Goal: Check status: Check status

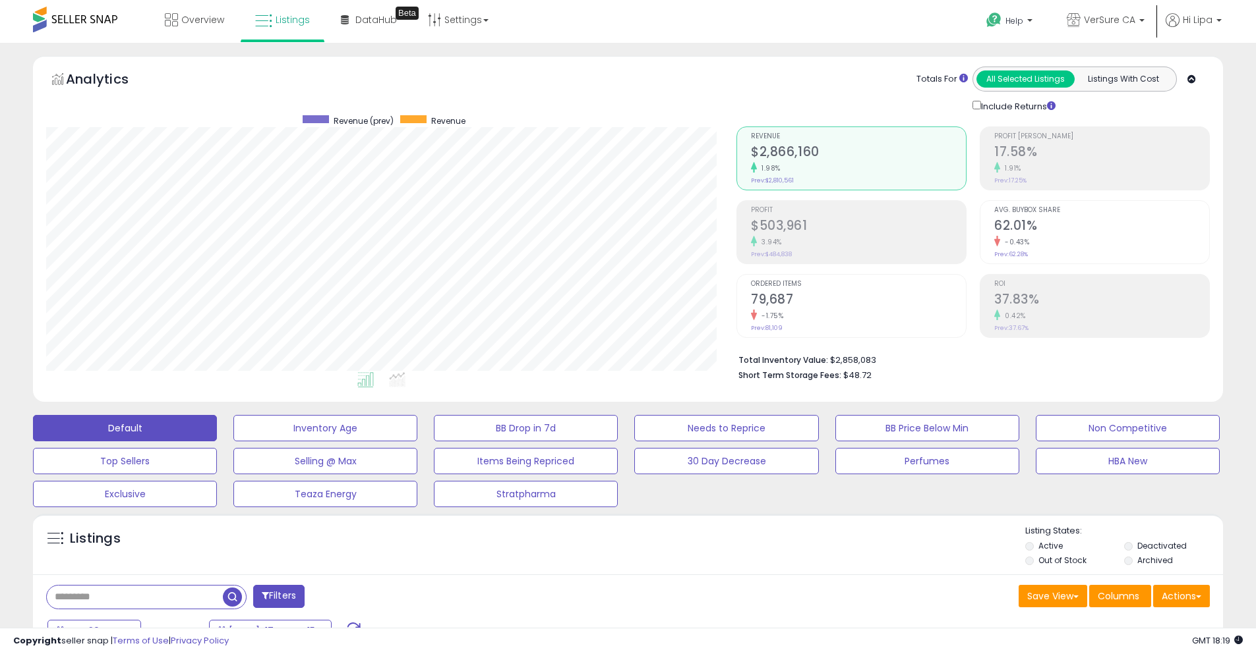
select select "**"
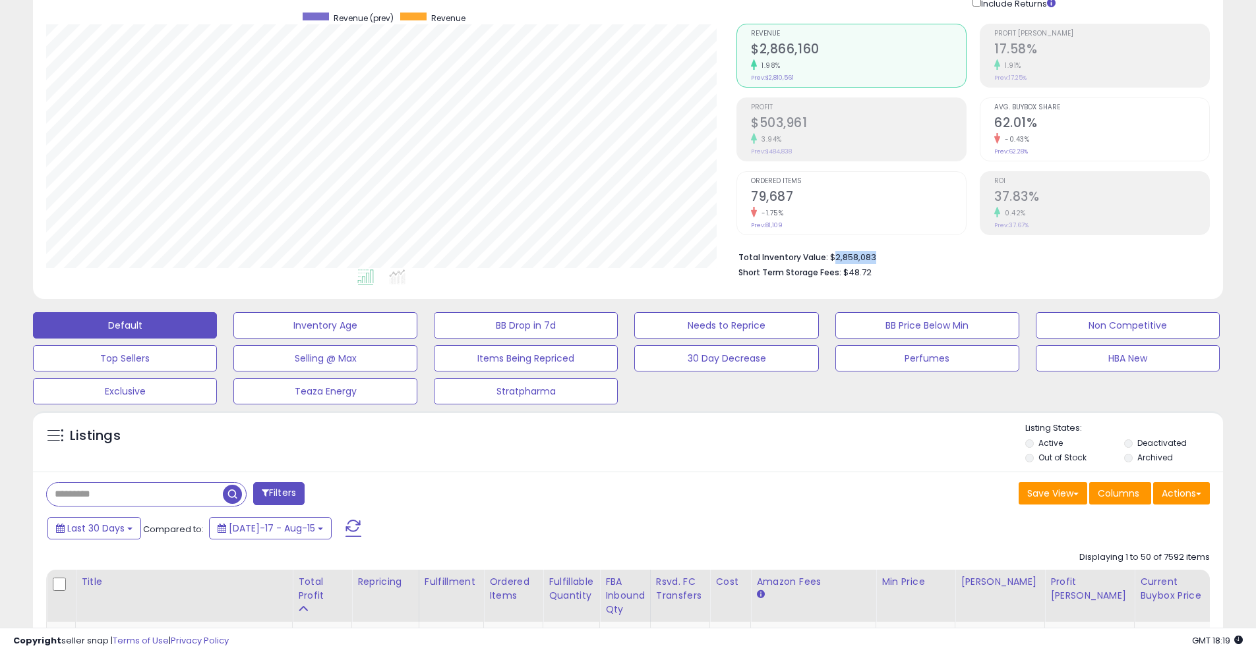
scroll to position [198, 0]
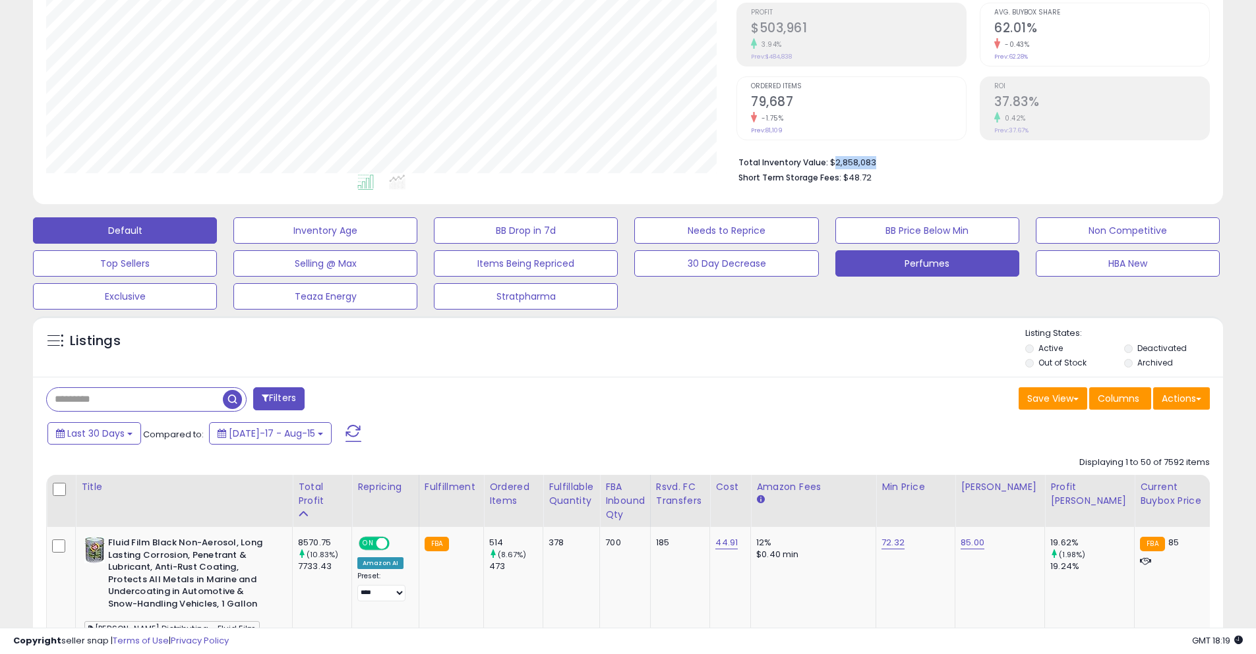
click at [954, 260] on button "Perfumes" at bounding box center [927, 263] width 184 height 26
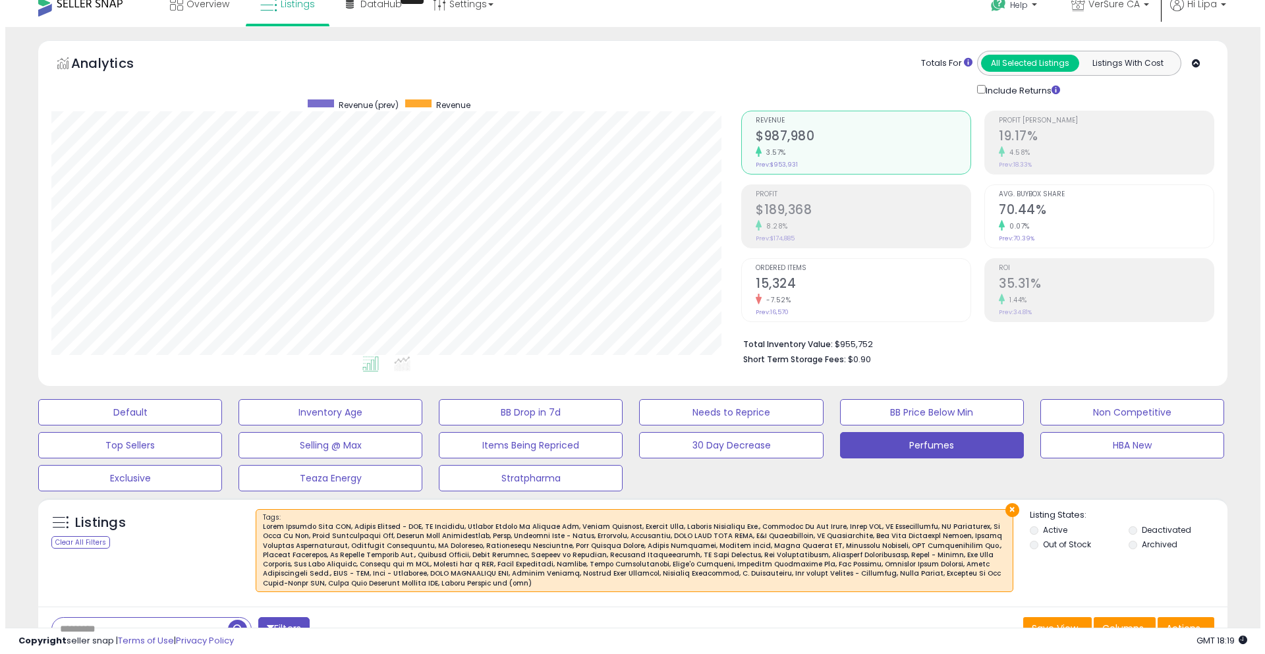
scroll to position [0, 0]
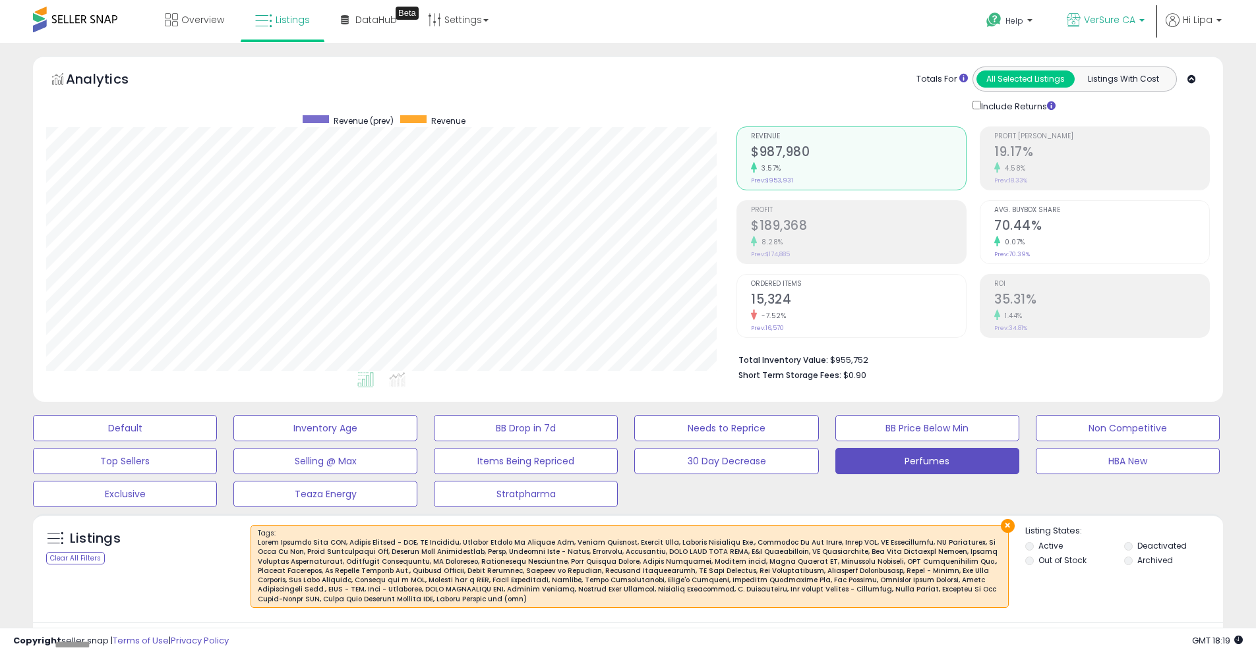
click at [1128, 24] on span "VerSure CA" at bounding box center [1109, 19] width 51 height 13
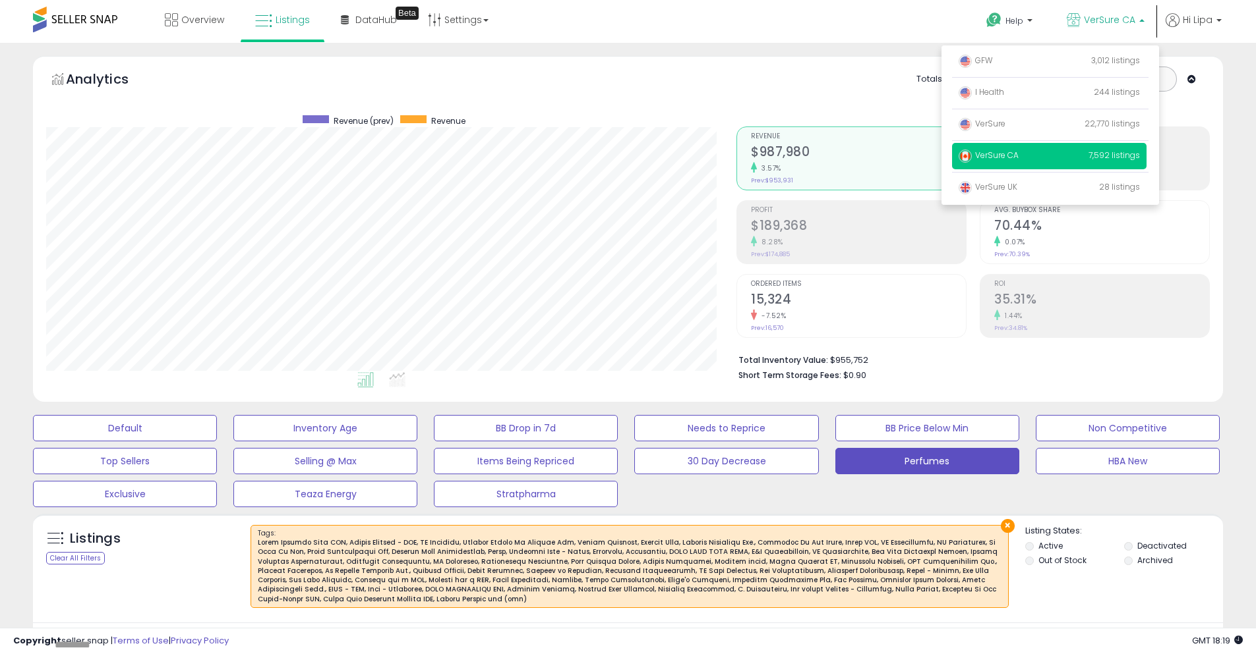
click at [809, 86] on div "Totals For All Selected Listings Listings With Cost Include Returns" at bounding box center [967, 90] width 463 height 47
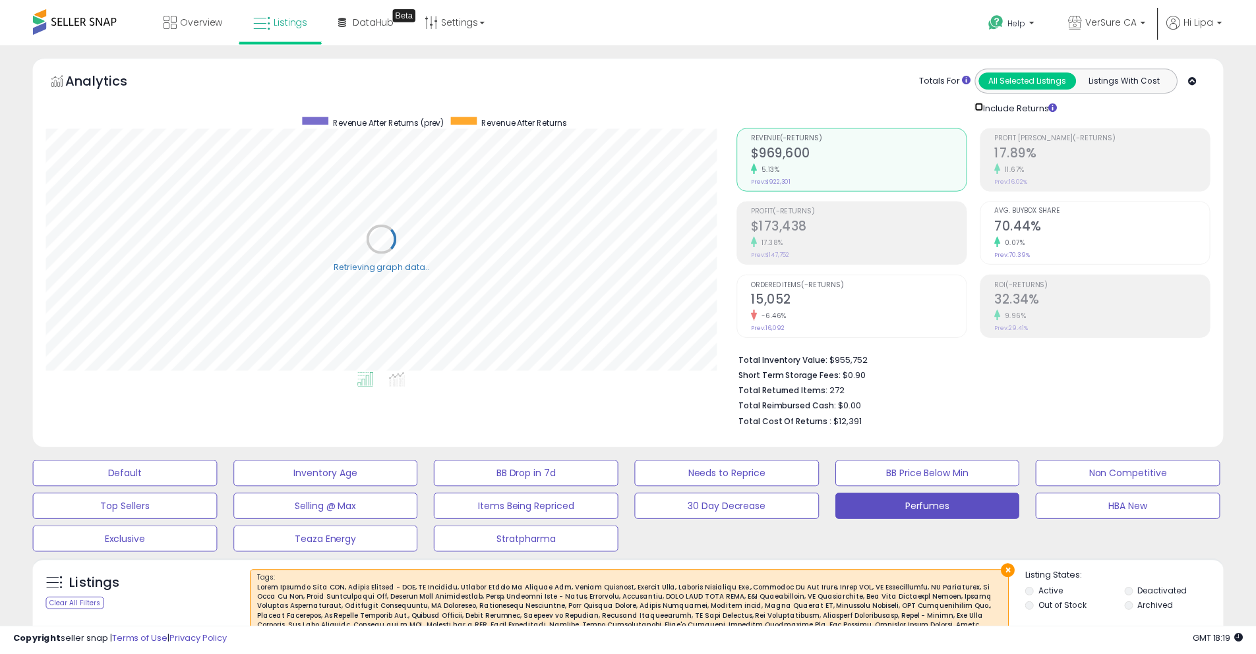
scroll to position [658821, 658401]
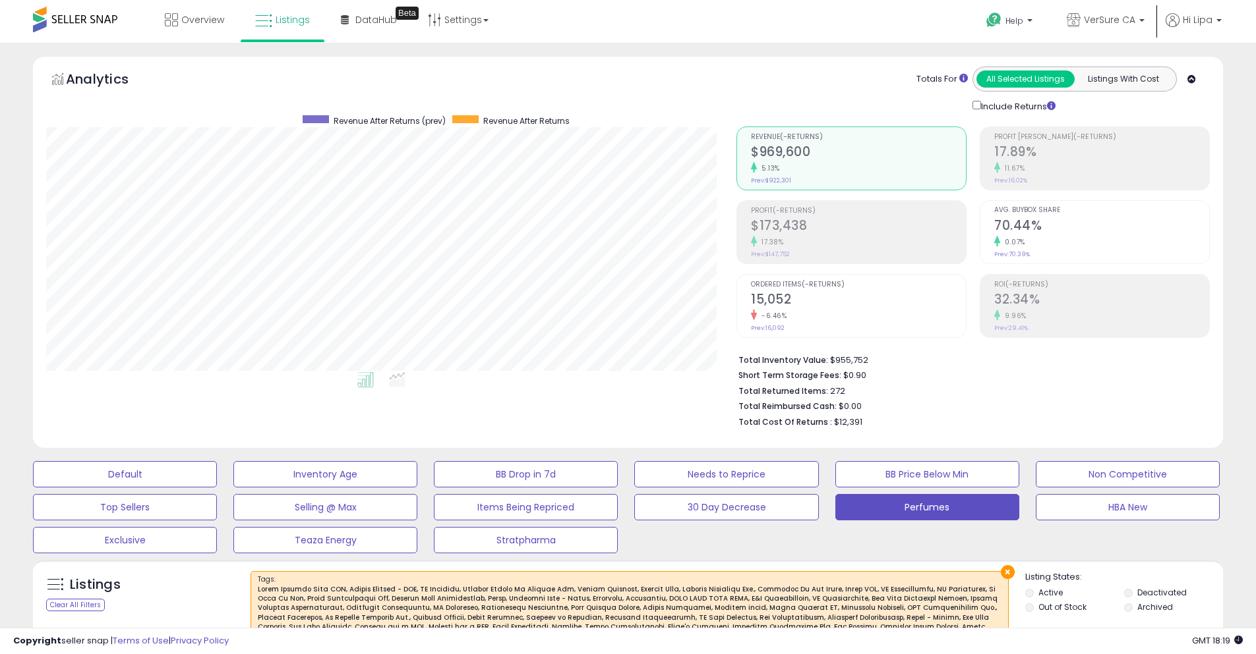
click at [913, 95] on div "Totals For All Selected Listings Listings With Cost Include Returns" at bounding box center [1051, 90] width 297 height 47
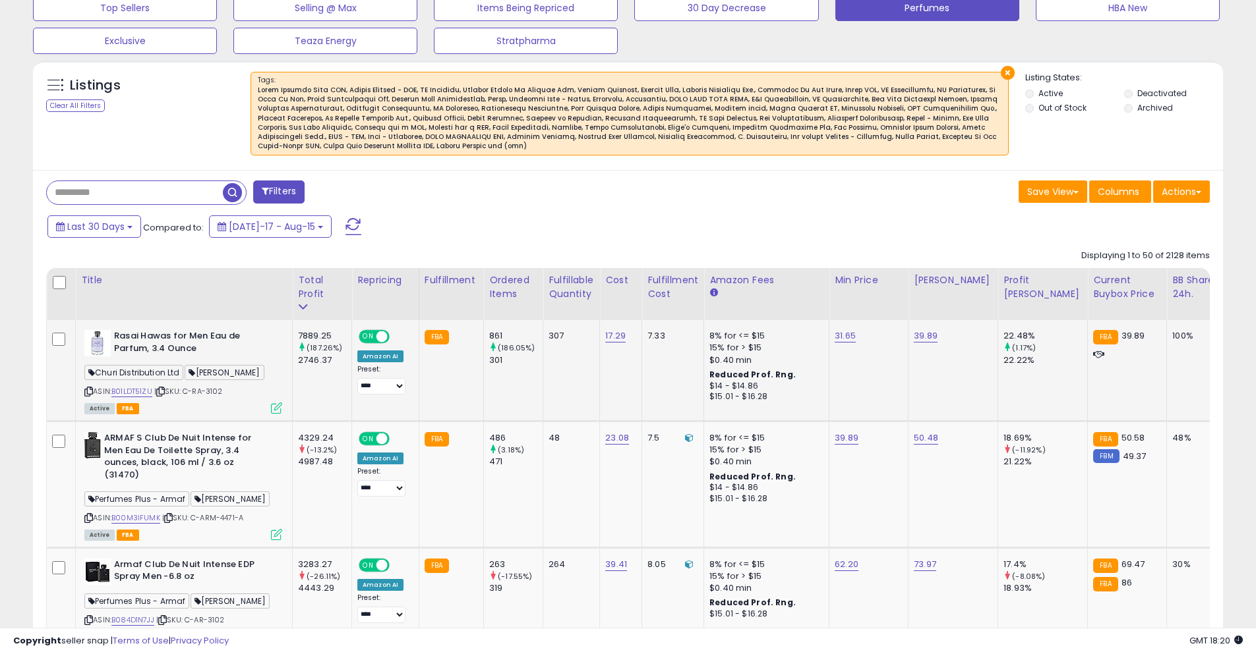
scroll to position [593, 0]
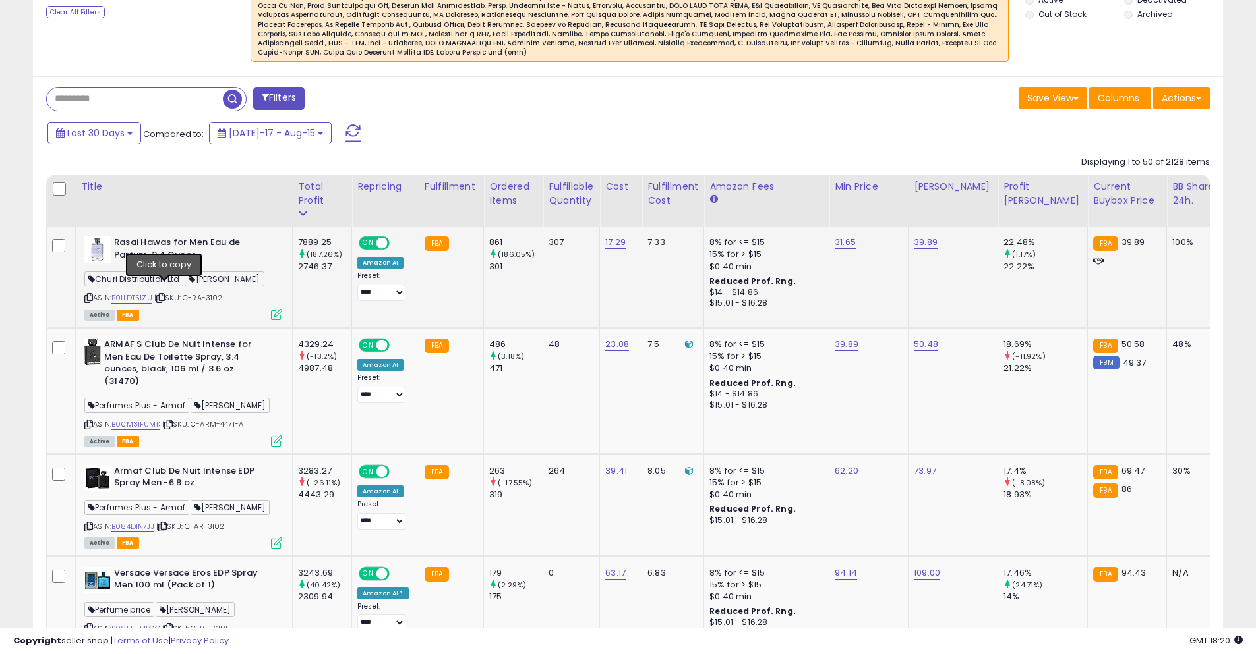
click at [165, 295] on icon at bounding box center [160, 298] width 9 height 7
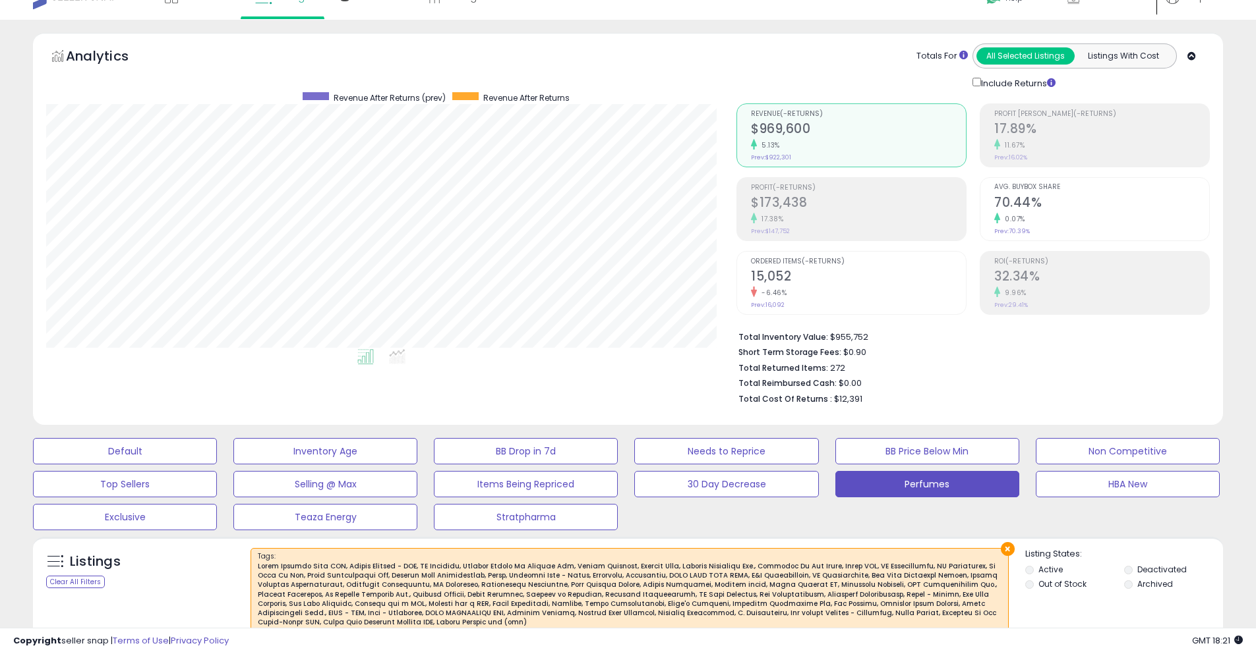
scroll to position [0, 0]
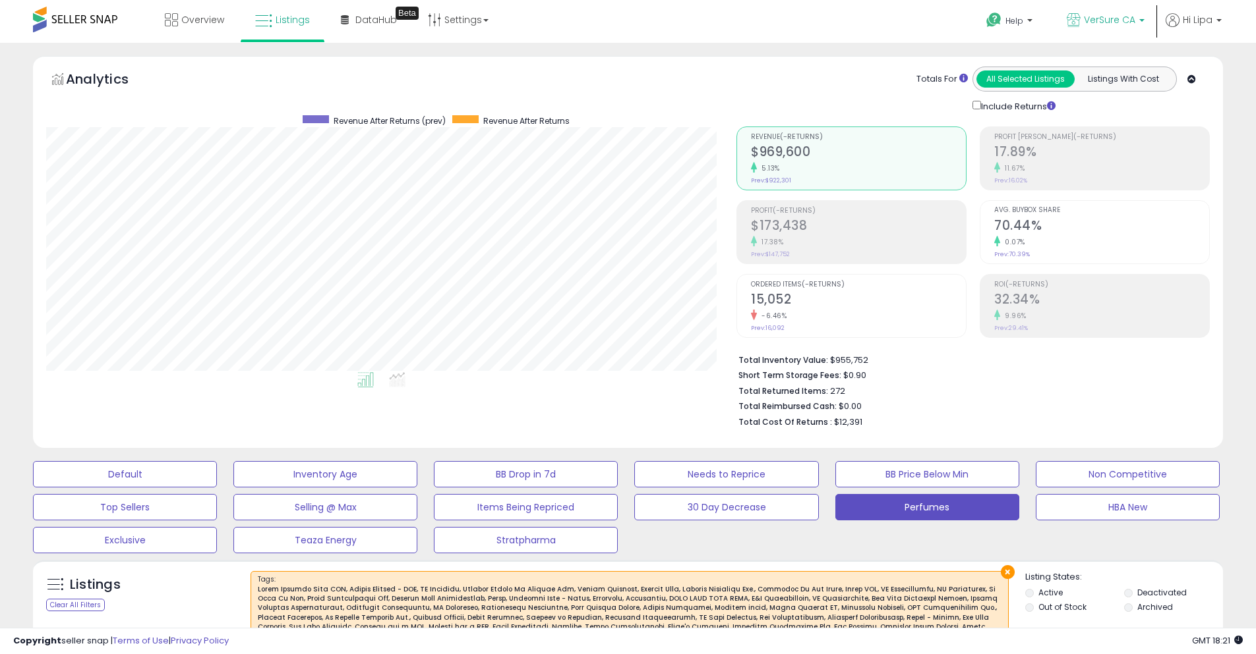
click at [1108, 28] on p "VerSure CA" at bounding box center [1105, 21] width 78 height 16
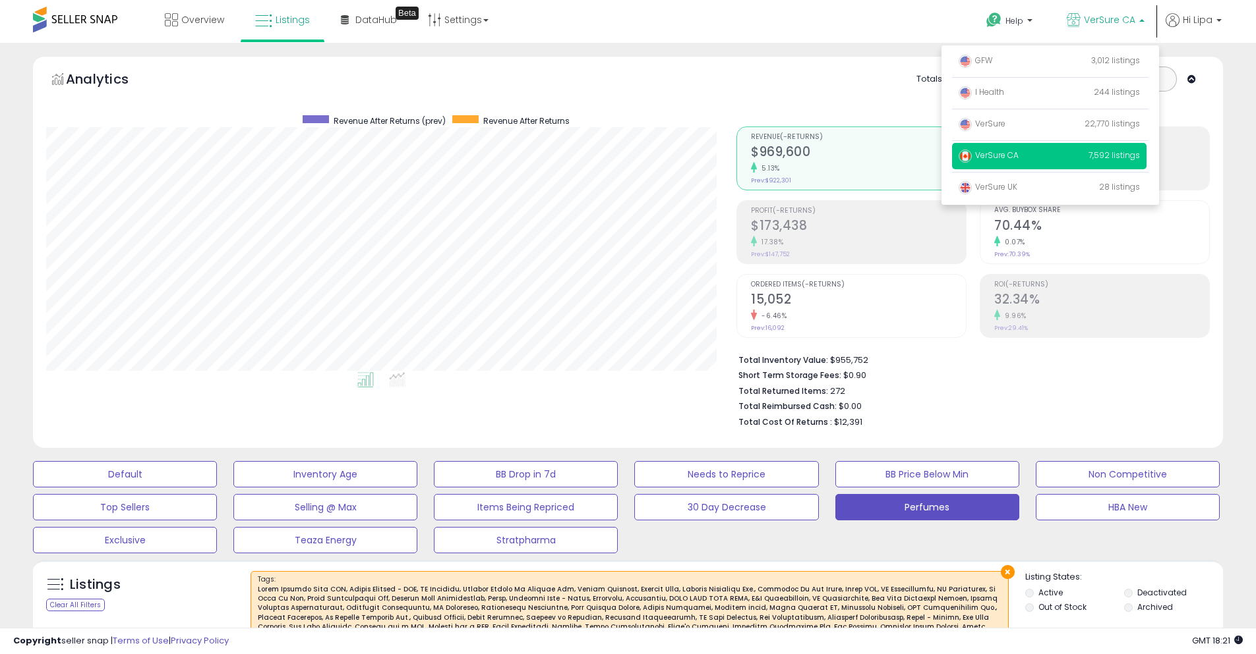
click at [702, 432] on div "Retrieving graph data.. Revenue After Returns (prev) Revenue After Returns" at bounding box center [627, 254] width 1183 height 362
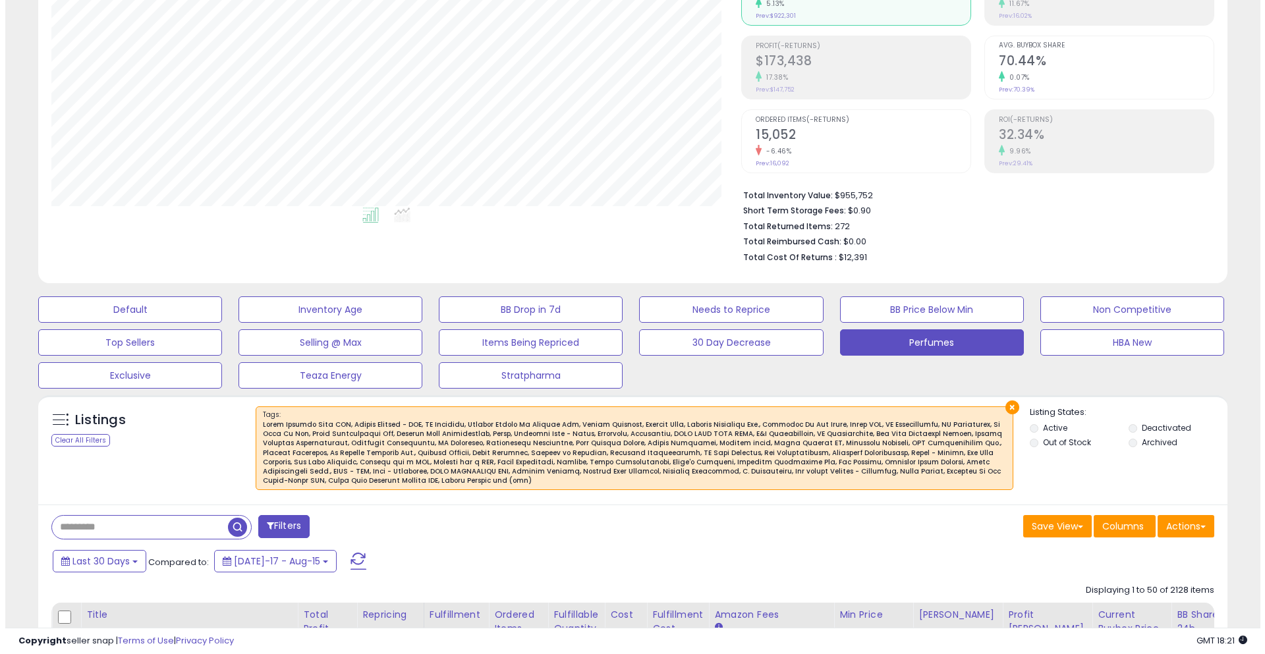
scroll to position [198, 0]
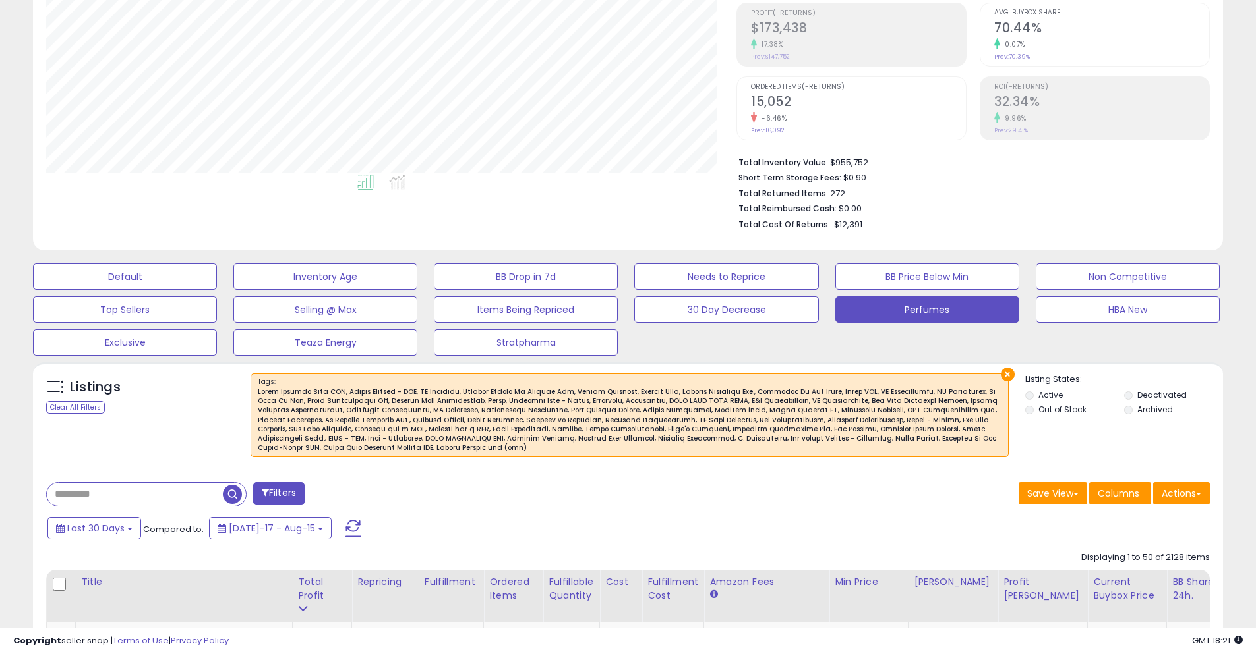
click at [197, 483] on input "text" at bounding box center [135, 494] width 176 height 23
type input "*******"
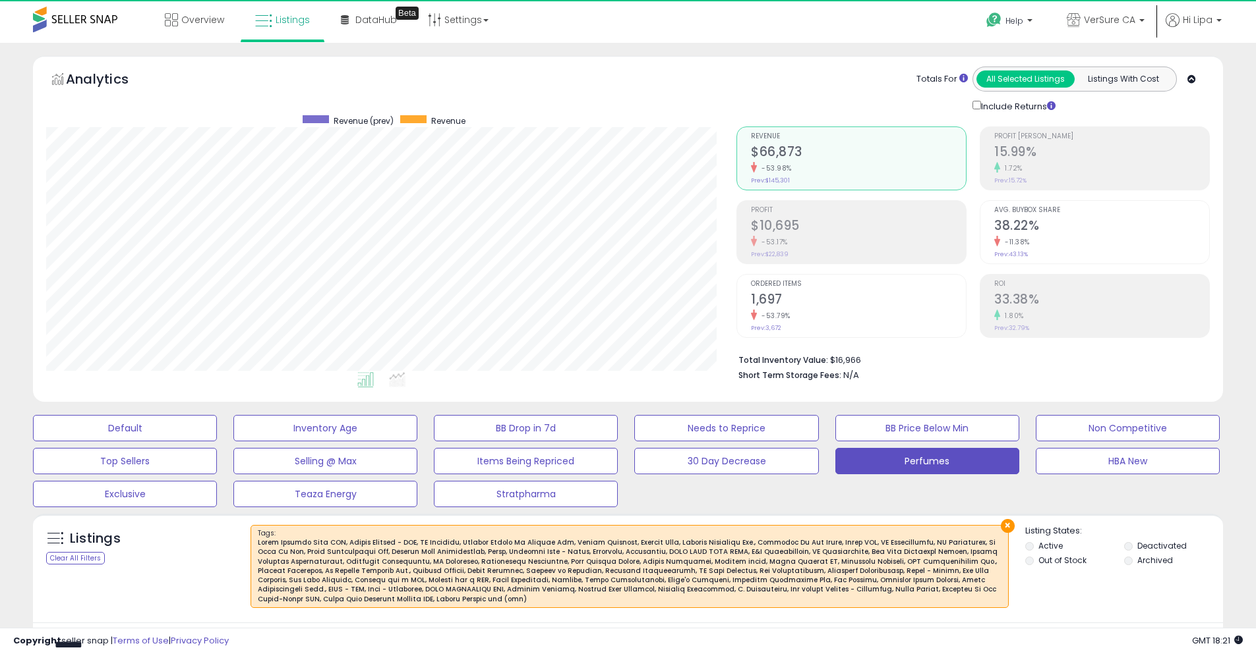
scroll to position [270, 690]
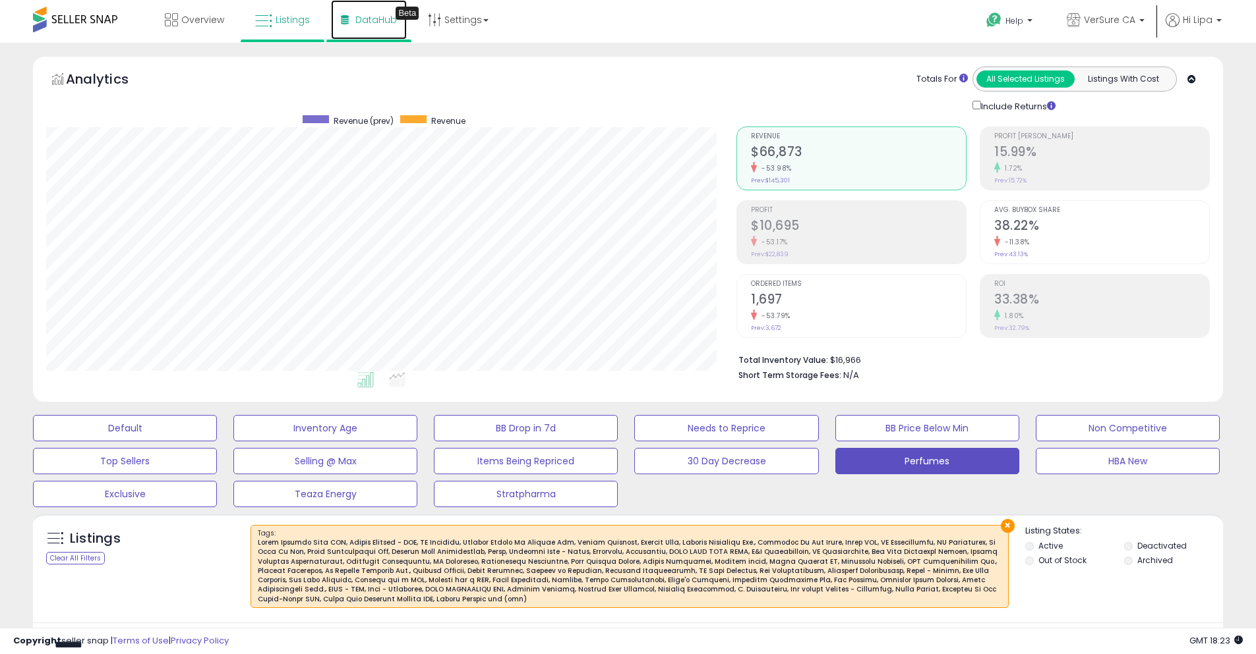
click at [374, 17] on span "DataHub" at bounding box center [376, 19] width 42 height 13
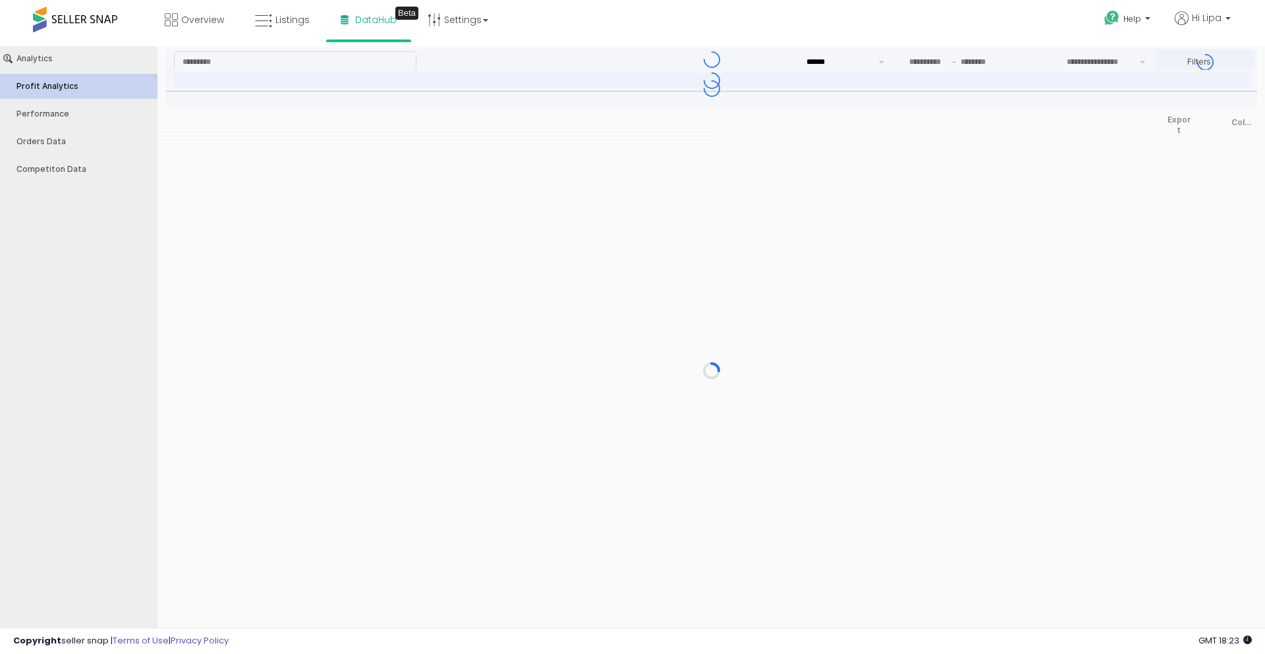
type input "***"
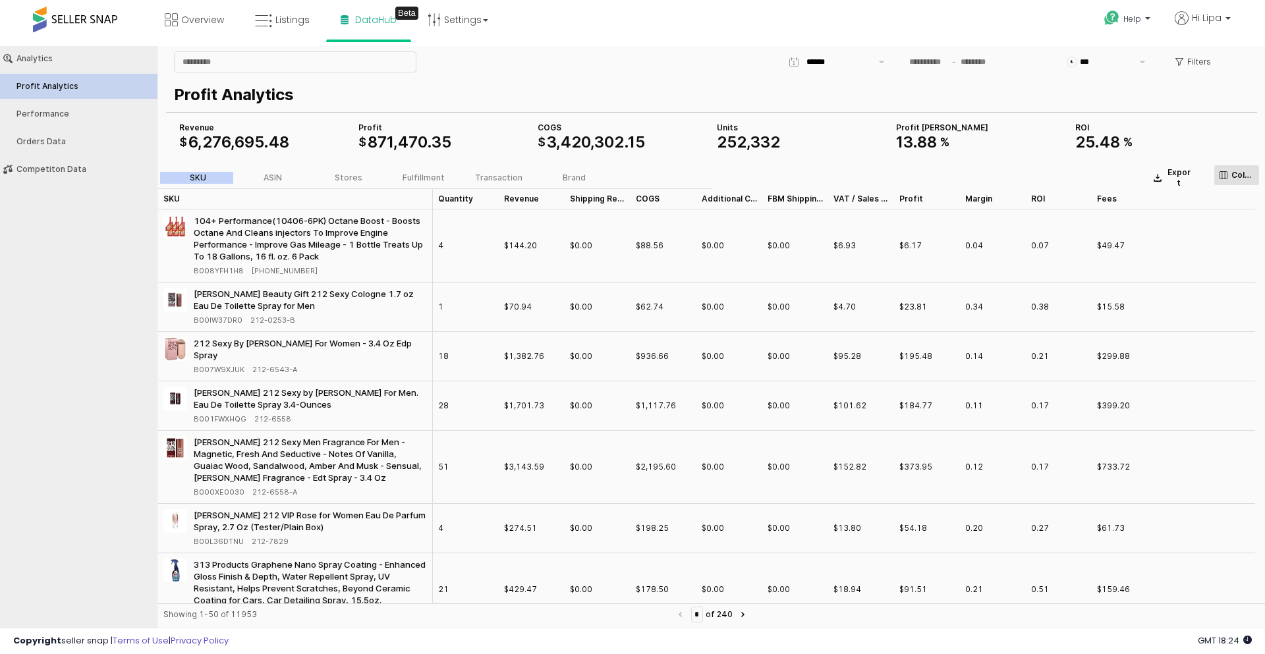
click at [1234, 168] on button "Columns" at bounding box center [1237, 175] width 46 height 21
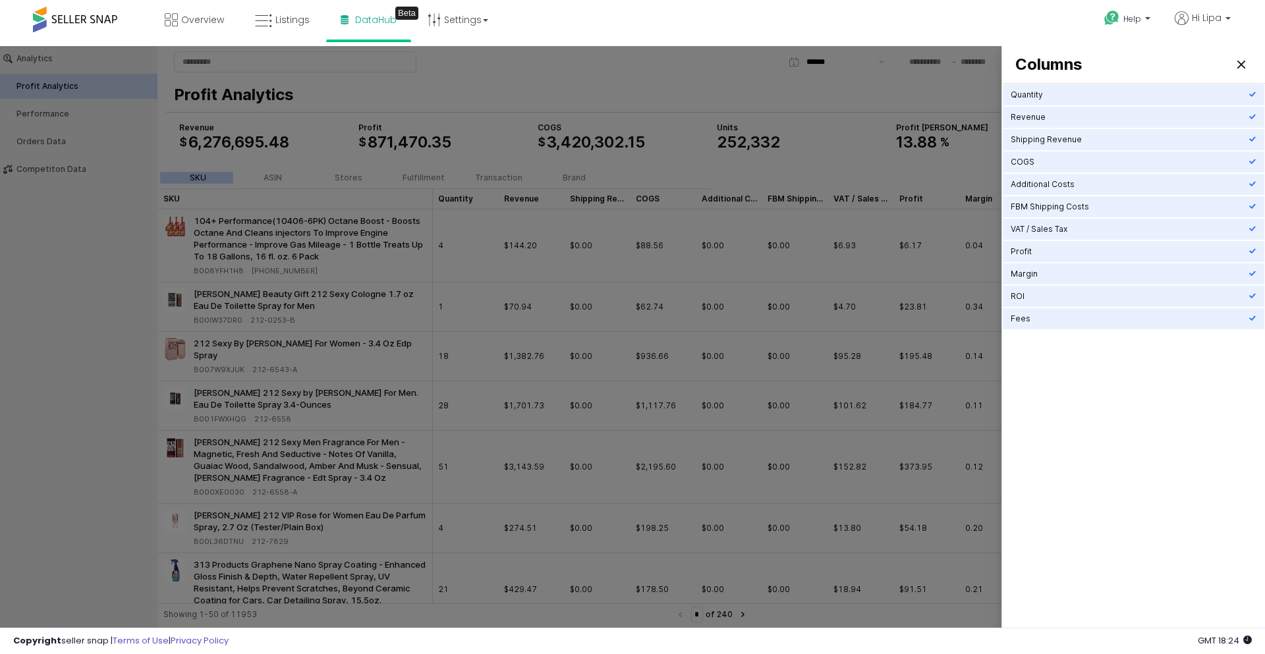
click at [929, 102] on div at bounding box center [632, 339] width 1265 height 587
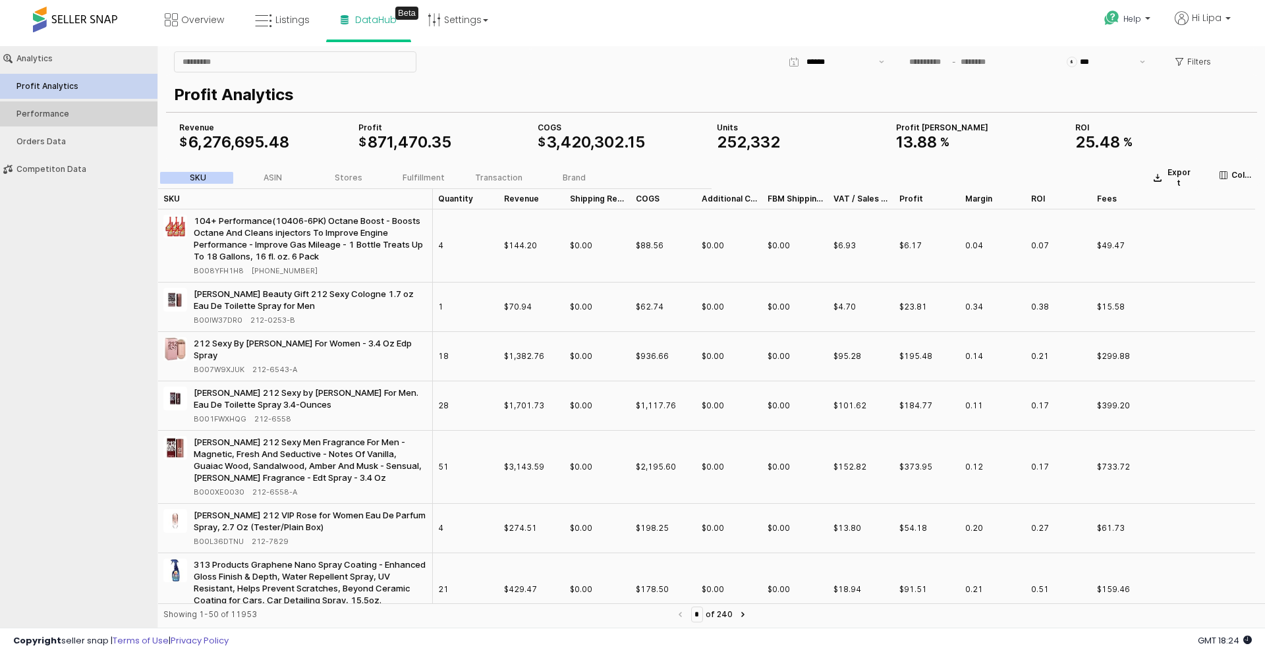
click at [133, 107] on button "Performance" at bounding box center [78, 114] width 167 height 25
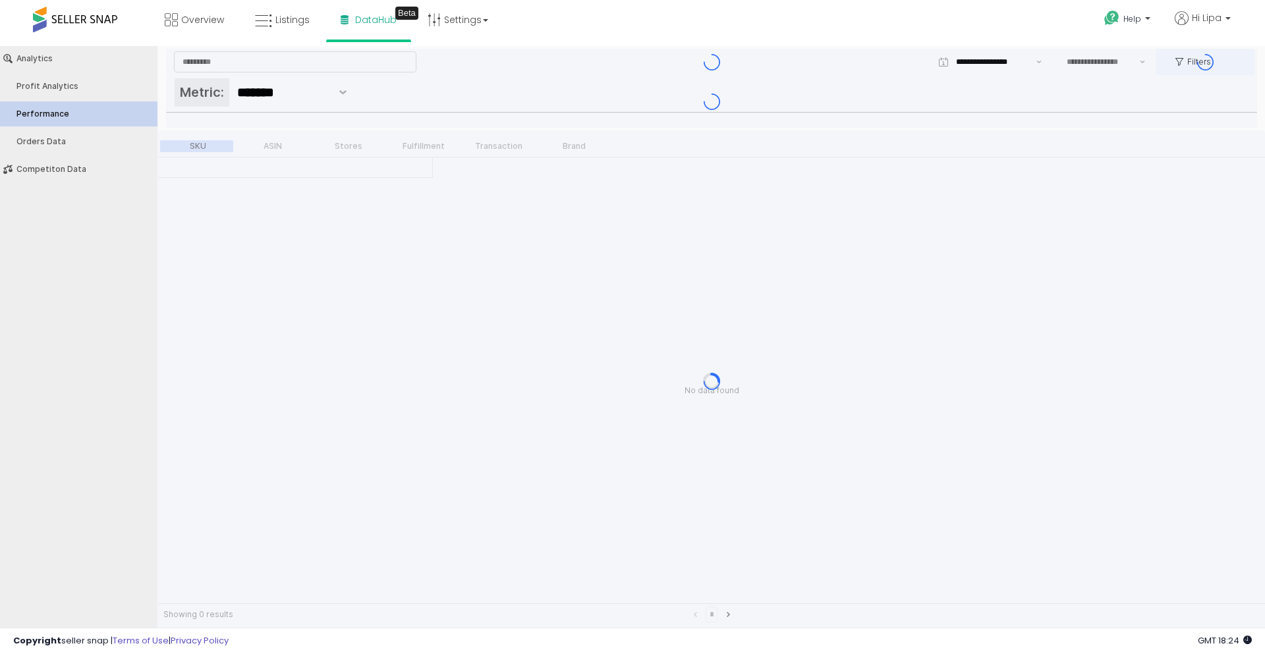
type input "***"
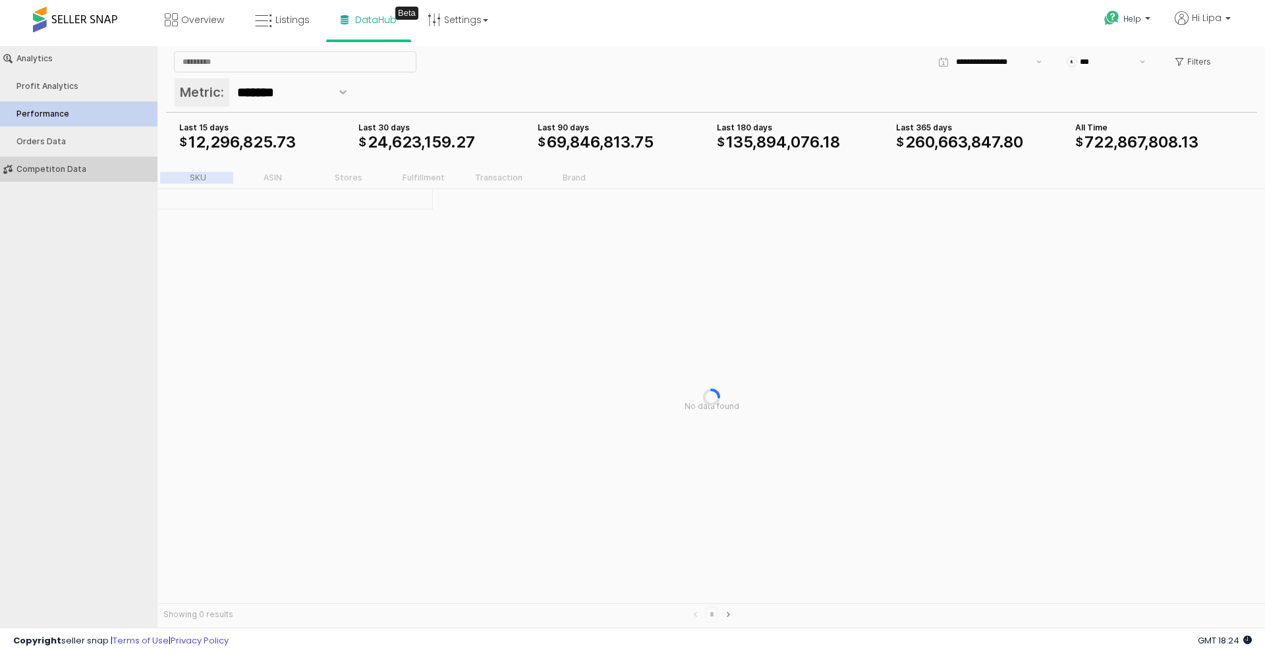
click at [42, 168] on div "Competiton Data" at bounding box center [85, 169] width 138 height 9
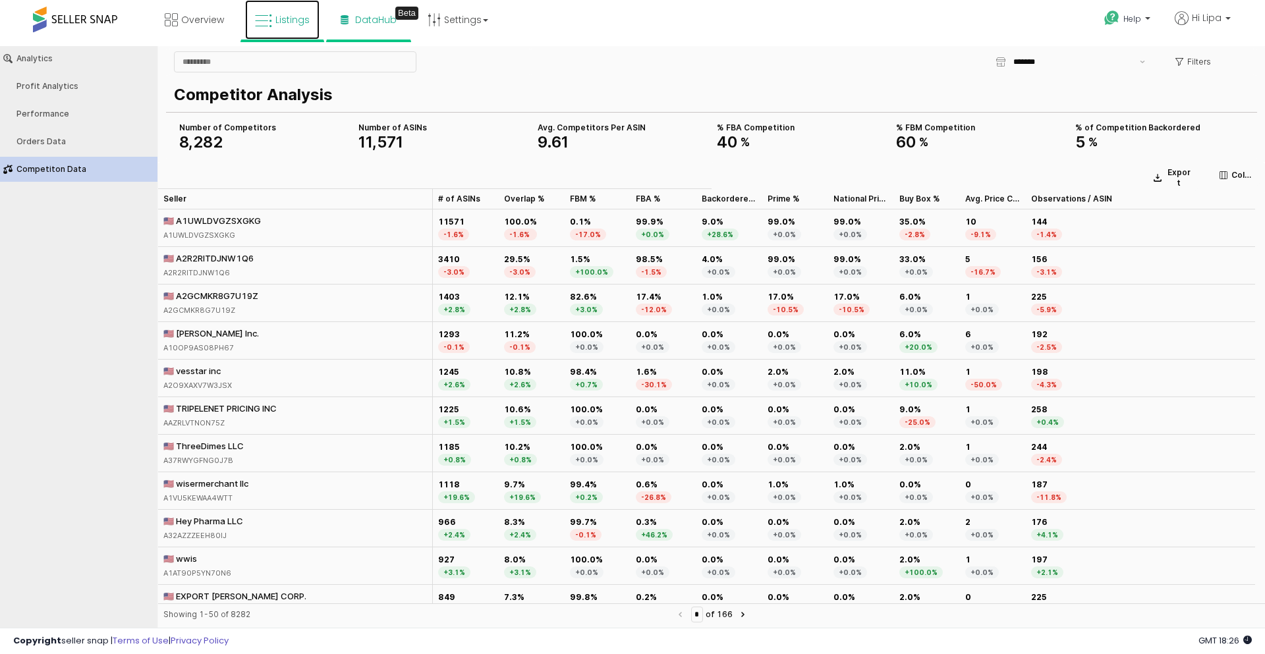
click at [272, 28] on icon at bounding box center [263, 21] width 17 height 17
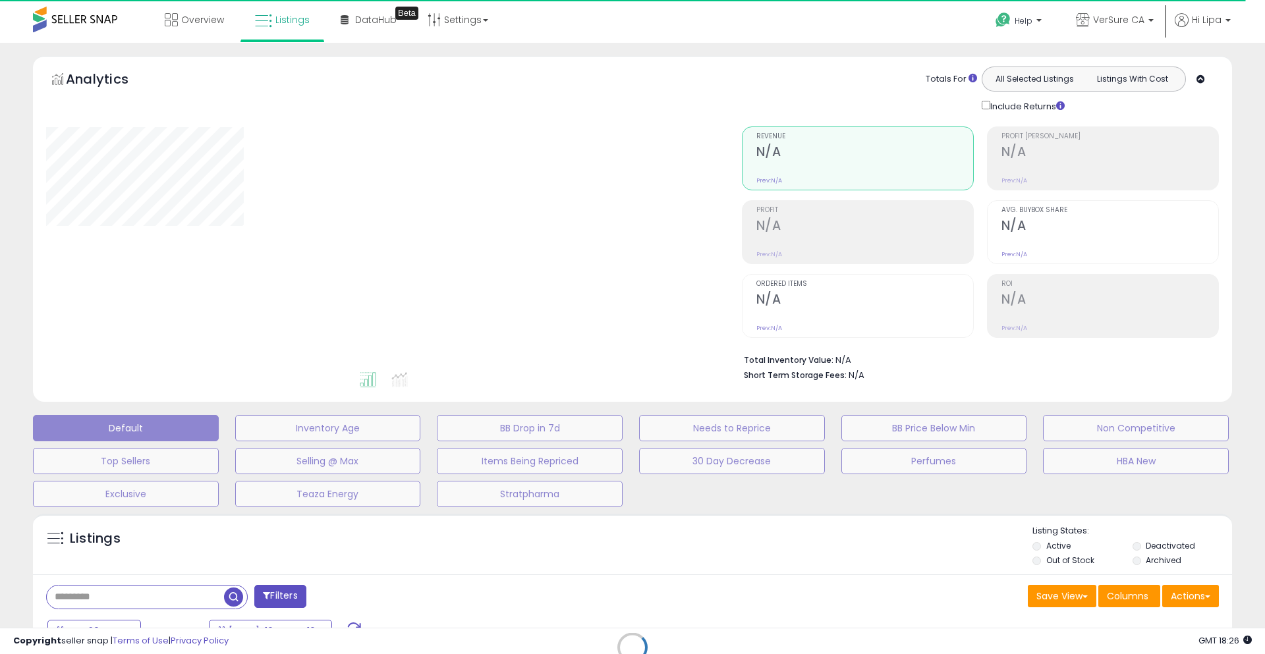
select select "**"
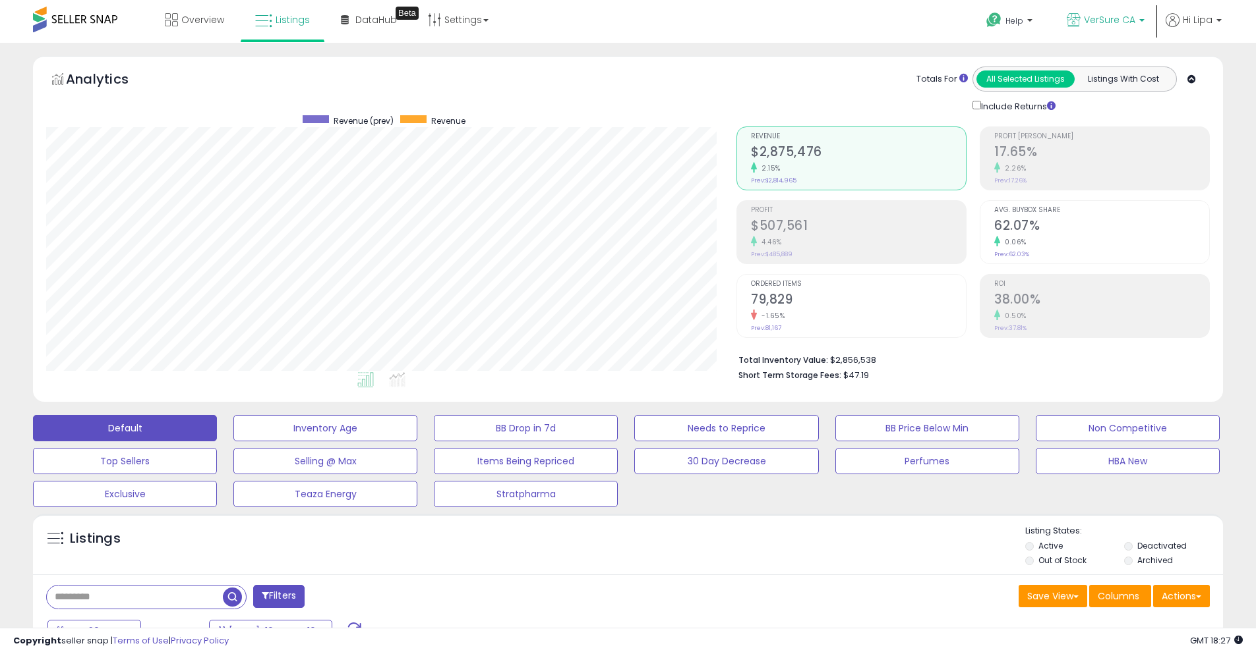
click at [1093, 19] on span "VerSure CA" at bounding box center [1109, 19] width 51 height 13
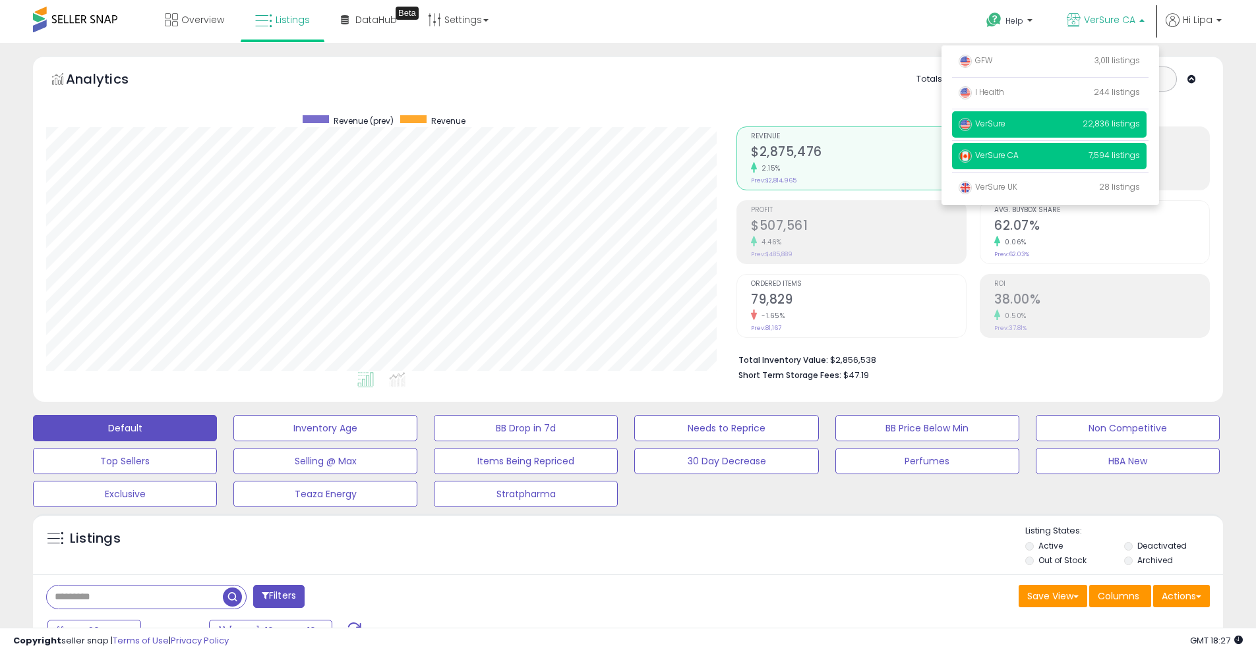
click at [994, 122] on span "VerSure" at bounding box center [981, 123] width 47 height 11
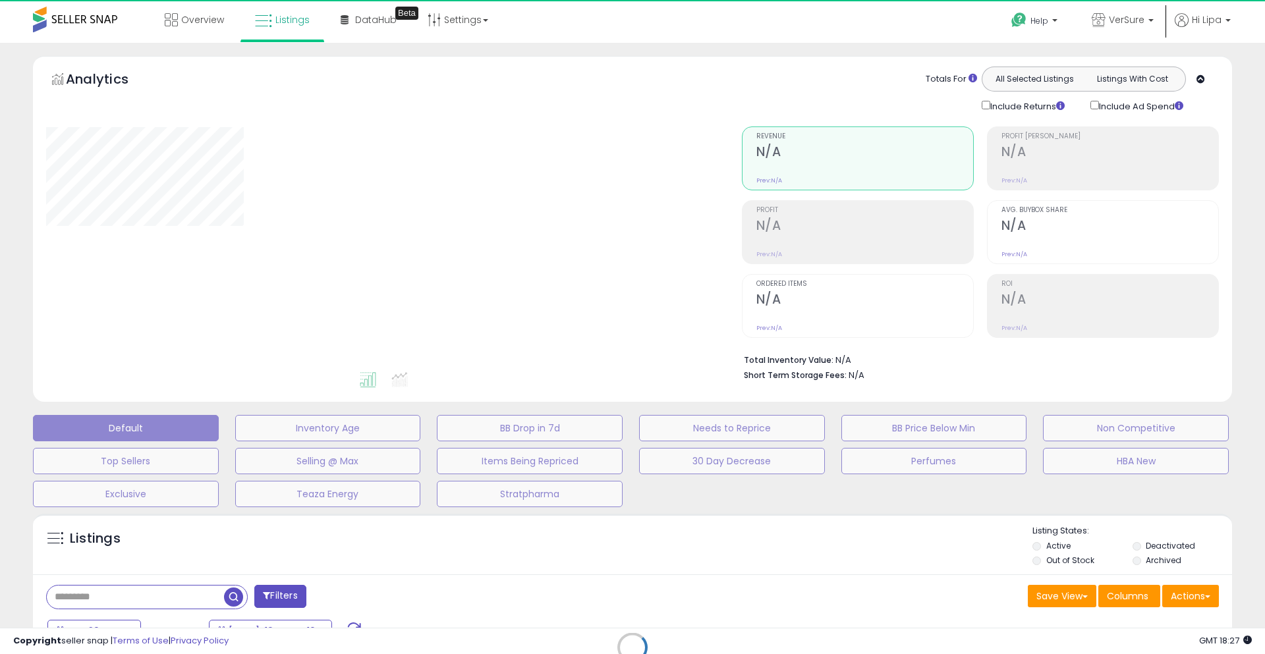
select select "**"
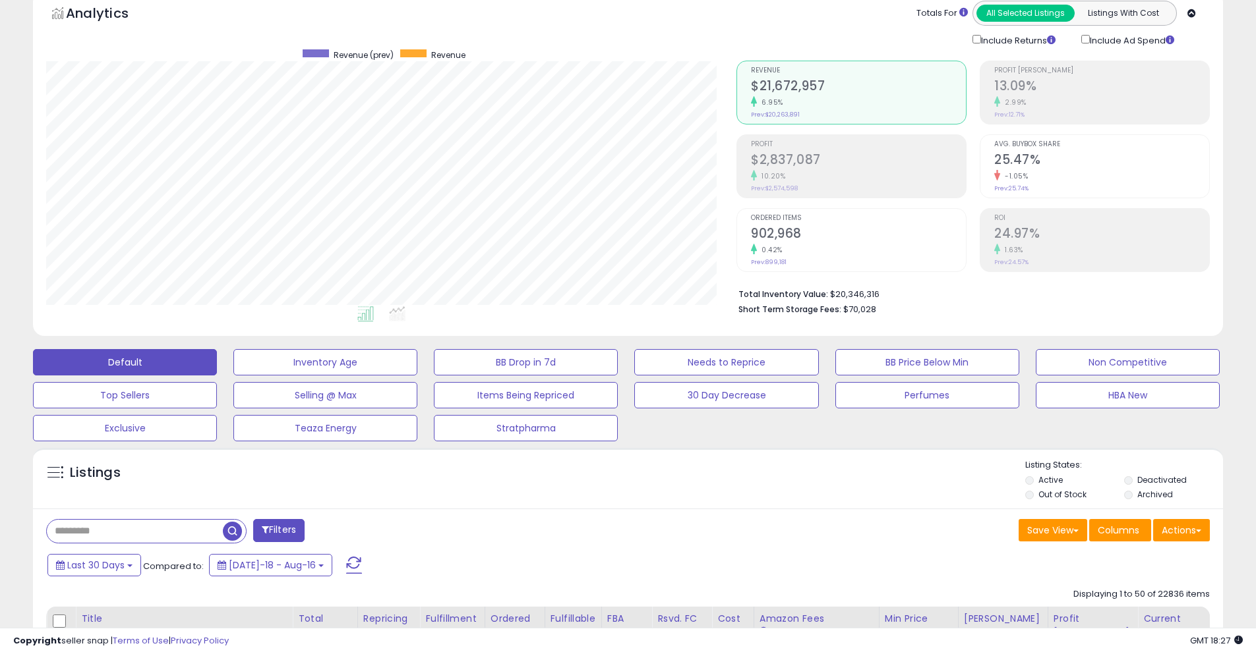
scroll to position [132, 0]
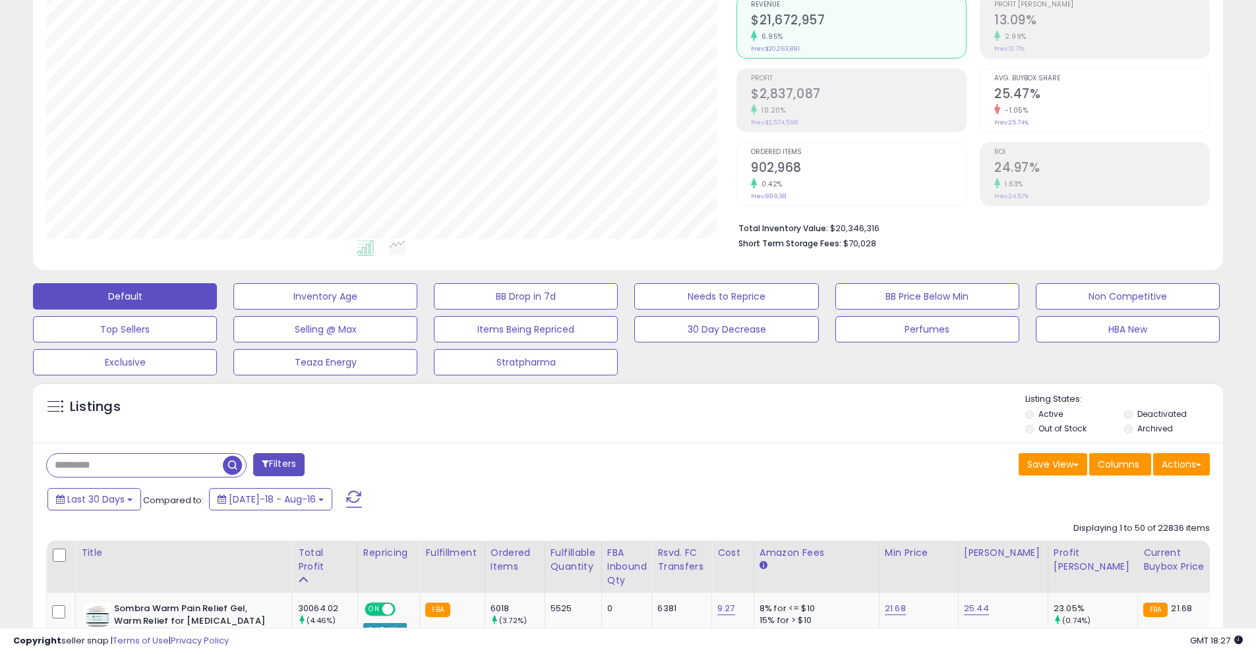
click at [747, 229] on b "Total Inventory Value:" at bounding box center [783, 228] width 90 height 11
click at [781, 224] on b "Total Inventory Value:" at bounding box center [783, 228] width 90 height 11
drag, startPoint x: 898, startPoint y: 229, endPoint x: 737, endPoint y: 233, distance: 160.9
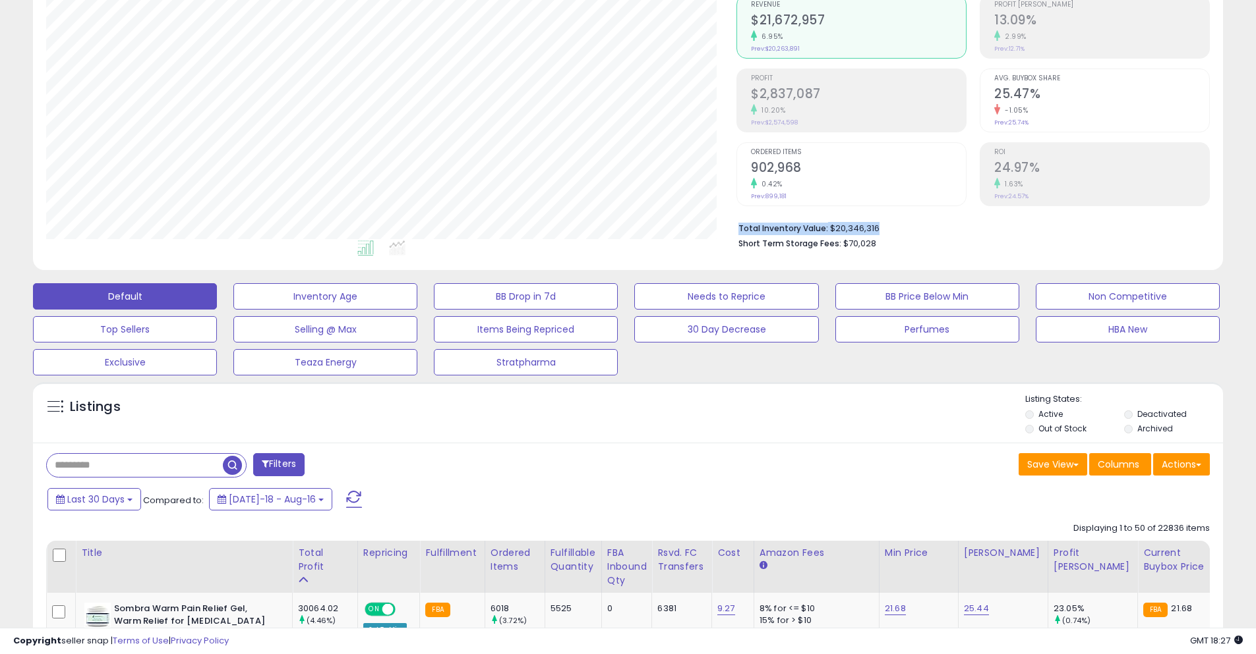
click at [737, 233] on div "Total Inventory Value: $20,346,316 Short Term Storage Fees: $70,028" at bounding box center [972, 231] width 473 height 51
drag, startPoint x: 738, startPoint y: 231, endPoint x: 876, endPoint y: 229, distance: 137.8
click at [876, 229] on li "Total Inventory Value: $20,346,316" at bounding box center [968, 227] width 461 height 16
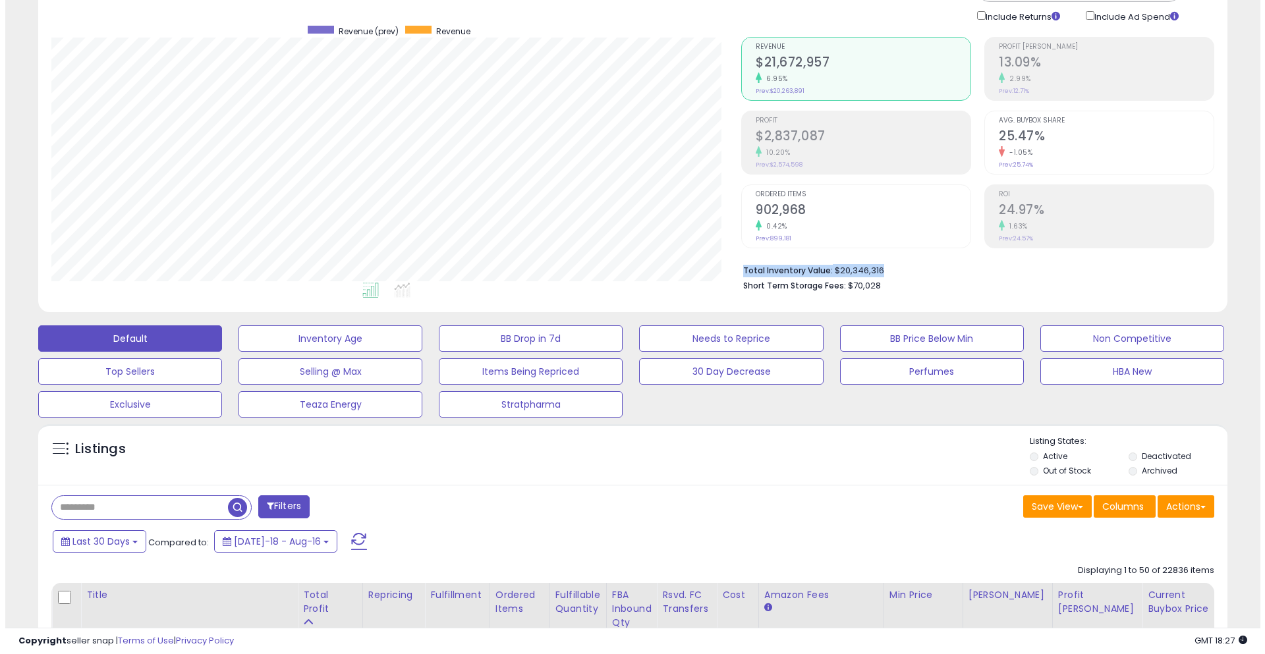
scroll to position [66, 0]
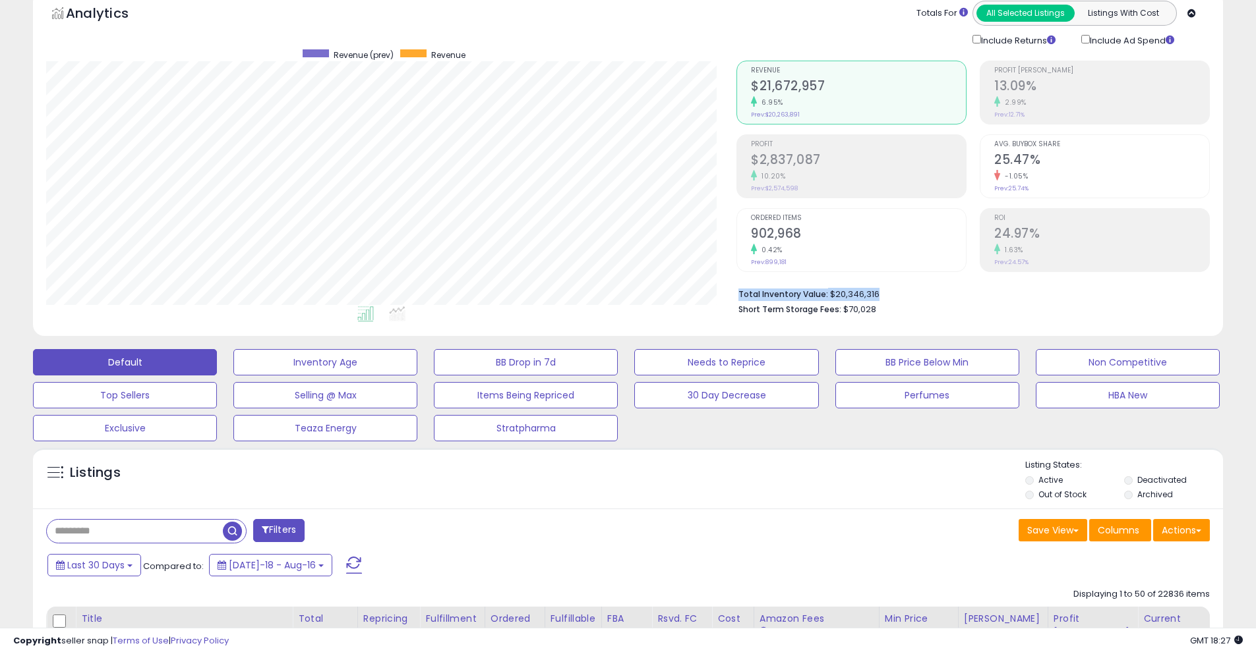
click at [910, 295] on li "Total Inventory Value: $20,346,316" at bounding box center [968, 293] width 461 height 16
drag, startPoint x: 871, startPoint y: 314, endPoint x: 740, endPoint y: 308, distance: 132.0
click at [740, 308] on li "Short Term Storage Fees: $70,028" at bounding box center [968, 309] width 461 height 16
drag, startPoint x: 737, startPoint y: 297, endPoint x: 869, endPoint y: 305, distance: 132.8
click at [869, 305] on div "Total Inventory Value: $20,346,316 Short Term Storage Fees: $70,028" at bounding box center [972, 297] width 473 height 51
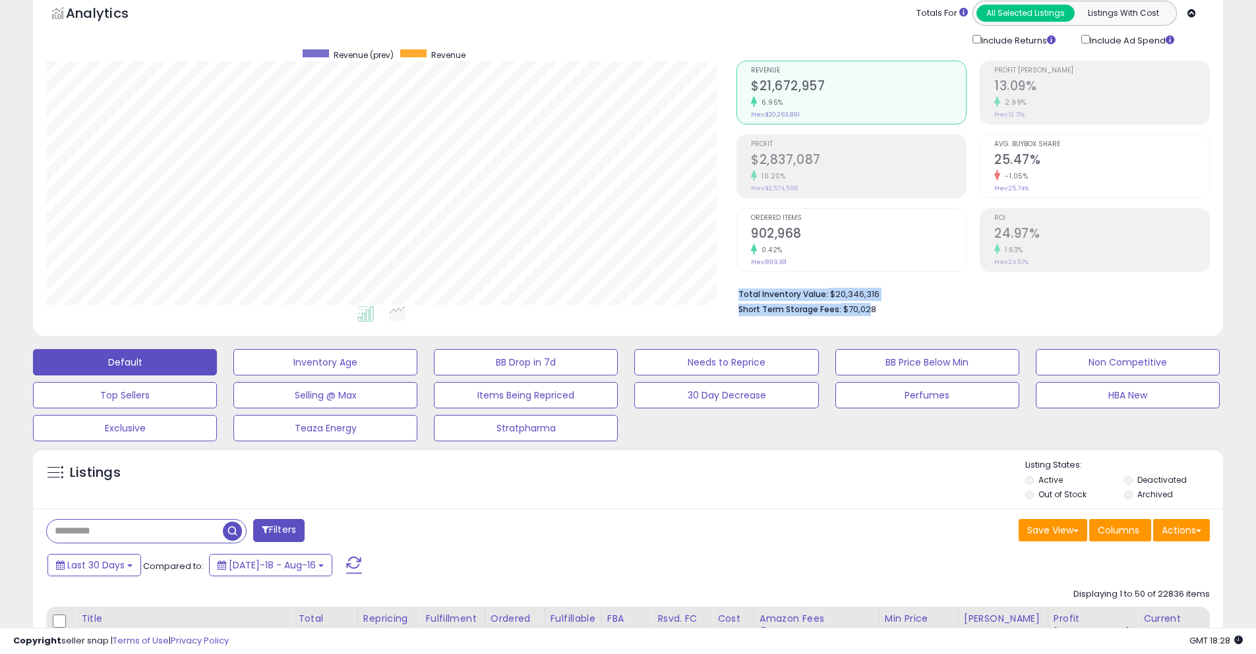
click at [865, 293] on li "Total Inventory Value: $20,346,316" at bounding box center [968, 293] width 461 height 16
drag, startPoint x: 833, startPoint y: 296, endPoint x: 840, endPoint y: 293, distance: 7.4
click at [845, 296] on li "Total Inventory Value: $20,346,316" at bounding box center [968, 293] width 461 height 16
click at [817, 310] on b "Short Term Storage Fees:" at bounding box center [789, 309] width 103 height 11
drag, startPoint x: 822, startPoint y: 295, endPoint x: 918, endPoint y: 299, distance: 96.3
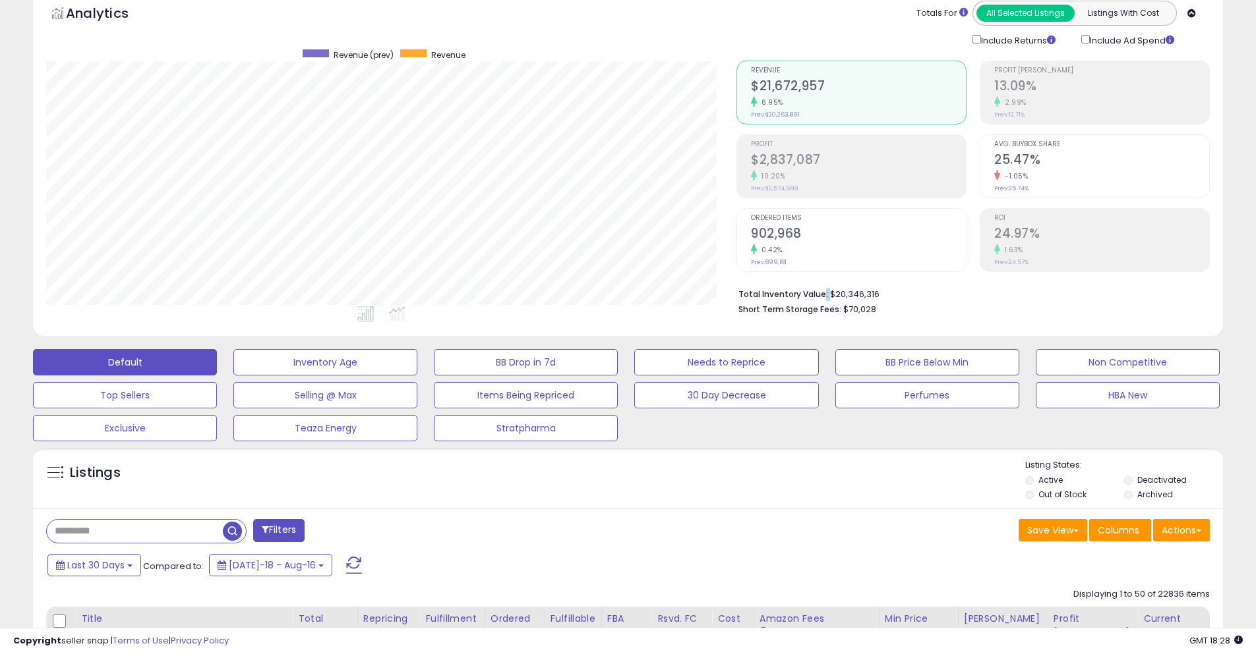
click at [867, 299] on li "Total Inventory Value: $20,346,316" at bounding box center [968, 293] width 461 height 16
drag, startPoint x: 935, startPoint y: 398, endPoint x: 647, endPoint y: 492, distance: 302.8
click at [936, 399] on button "Perfumes" at bounding box center [927, 395] width 184 height 26
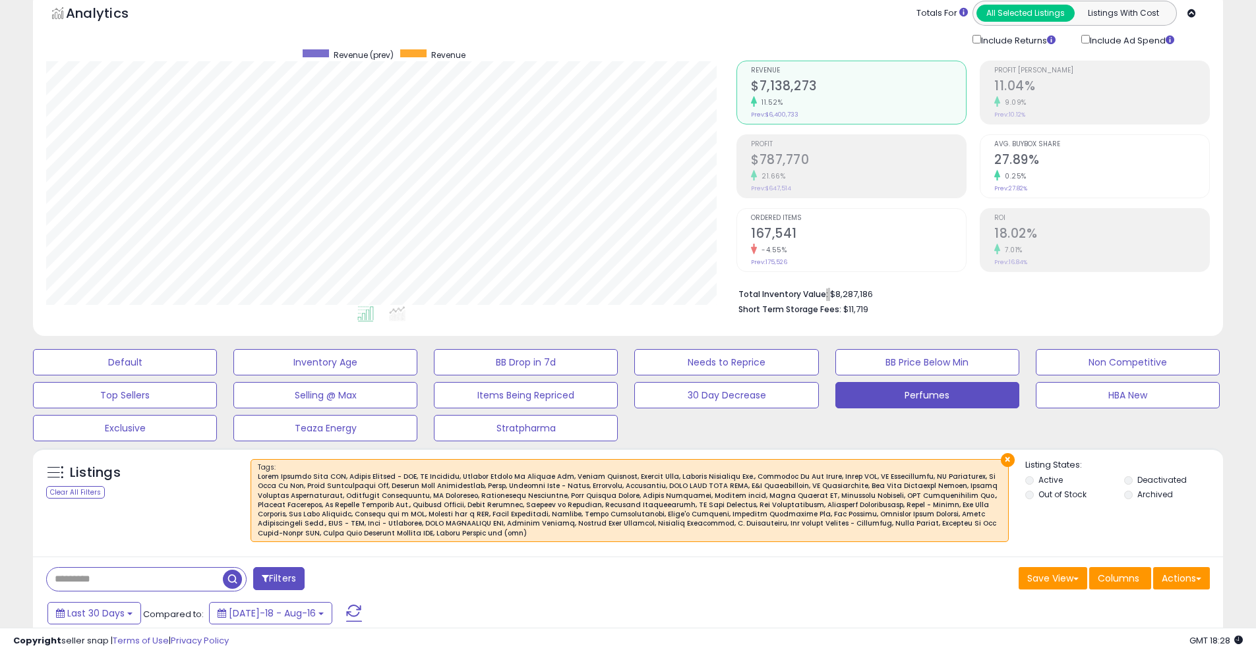
scroll to position [270, 690]
click at [980, 123] on ul "Profit Margin 11.04% 9.09% Prev: 10.12% Avg. Buybox Share 27.89% 0.25% Prev: 27…" at bounding box center [1094, 167] width 230 height 212
drag, startPoint x: 815, startPoint y: 293, endPoint x: 874, endPoint y: 293, distance: 58.7
click at [874, 293] on li "Total Inventory Value: $8,287,186" at bounding box center [968, 293] width 461 height 16
click at [875, 293] on li "Total Inventory Value: $8,287,186" at bounding box center [968, 293] width 461 height 16
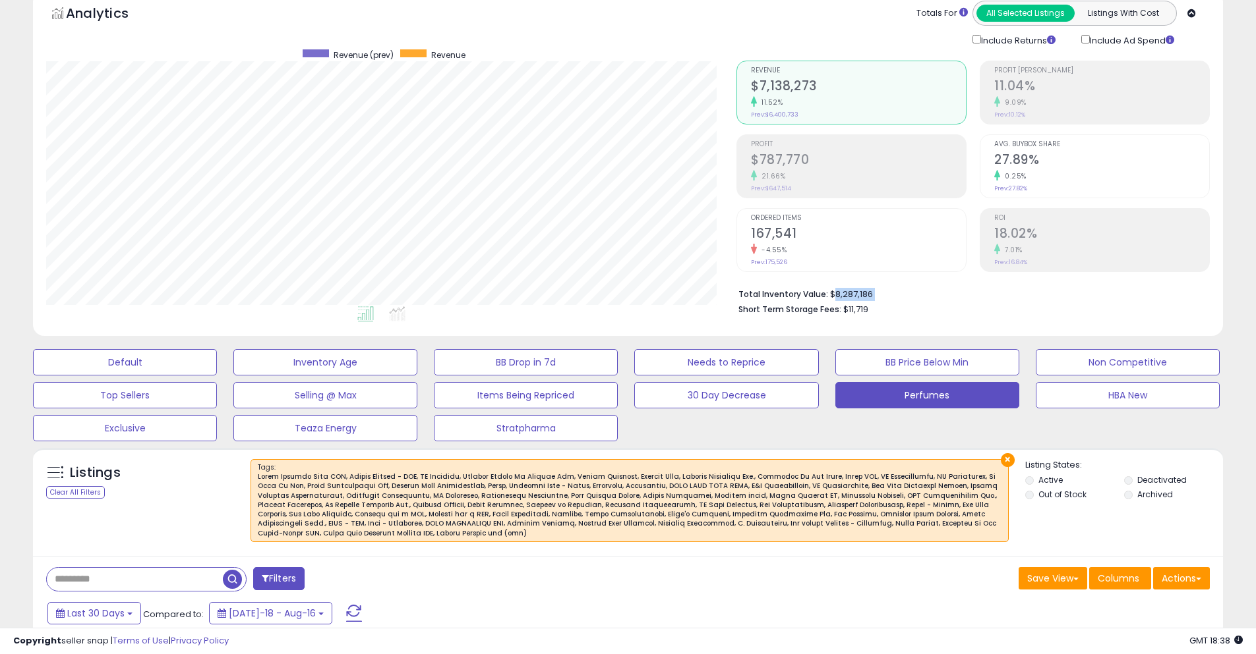
drag, startPoint x: 874, startPoint y: 292, endPoint x: 834, endPoint y: 296, distance: 39.7
click at [834, 296] on li "Total Inventory Value: $8,287,186" at bounding box center [968, 293] width 461 height 16
click at [833, 295] on li "Total Inventory Value: $8,287,186" at bounding box center [968, 293] width 461 height 16
drag, startPoint x: 836, startPoint y: 294, endPoint x: 896, endPoint y: 295, distance: 59.3
click at [896, 295] on li "Total Inventory Value: $8,287,186" at bounding box center [968, 293] width 461 height 16
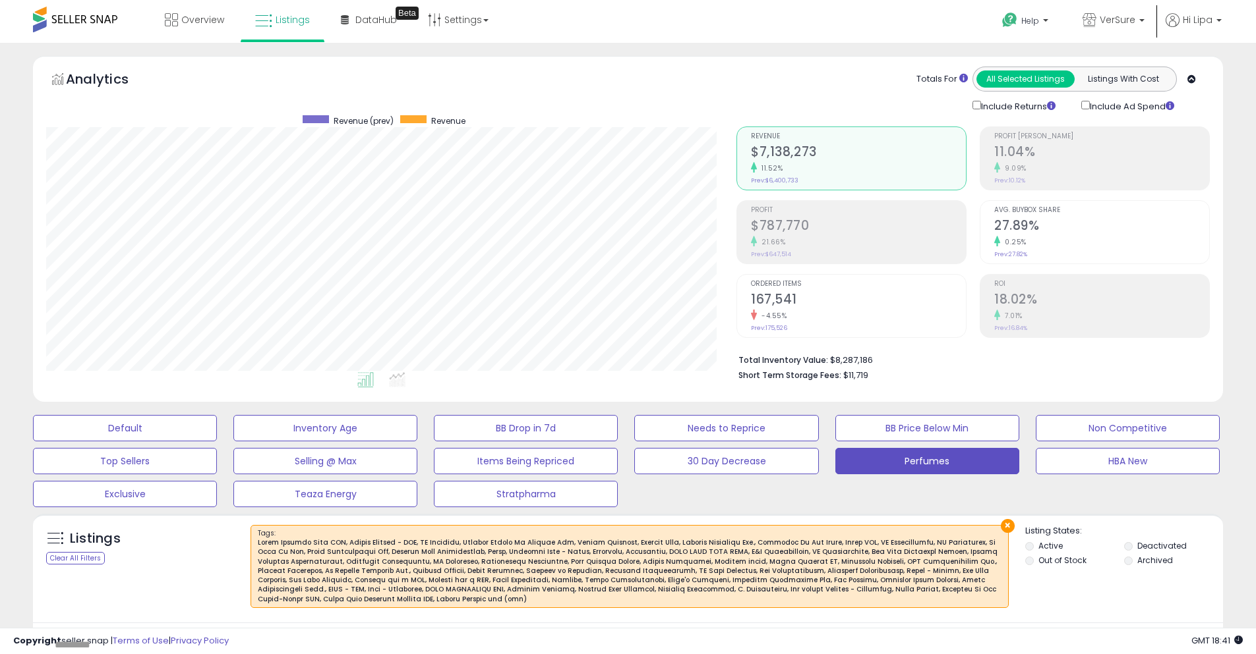
select select "**"
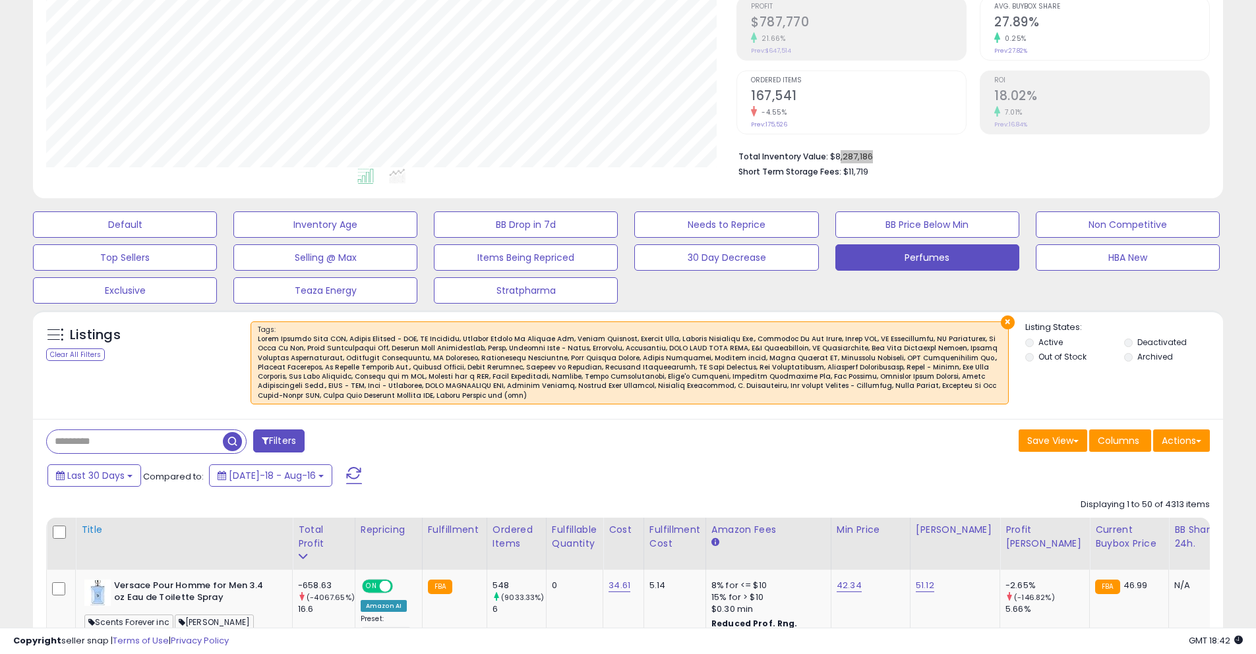
scroll to position [264, 0]
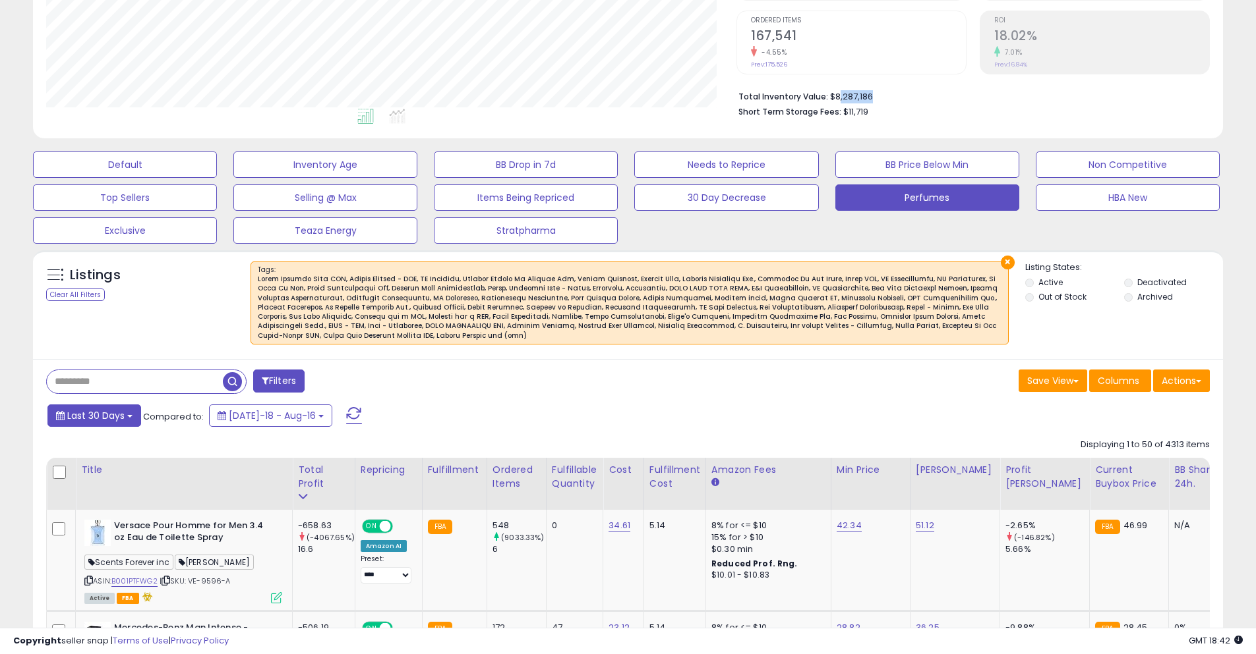
click at [103, 409] on span "Last 30 Days" at bounding box center [95, 415] width 57 height 13
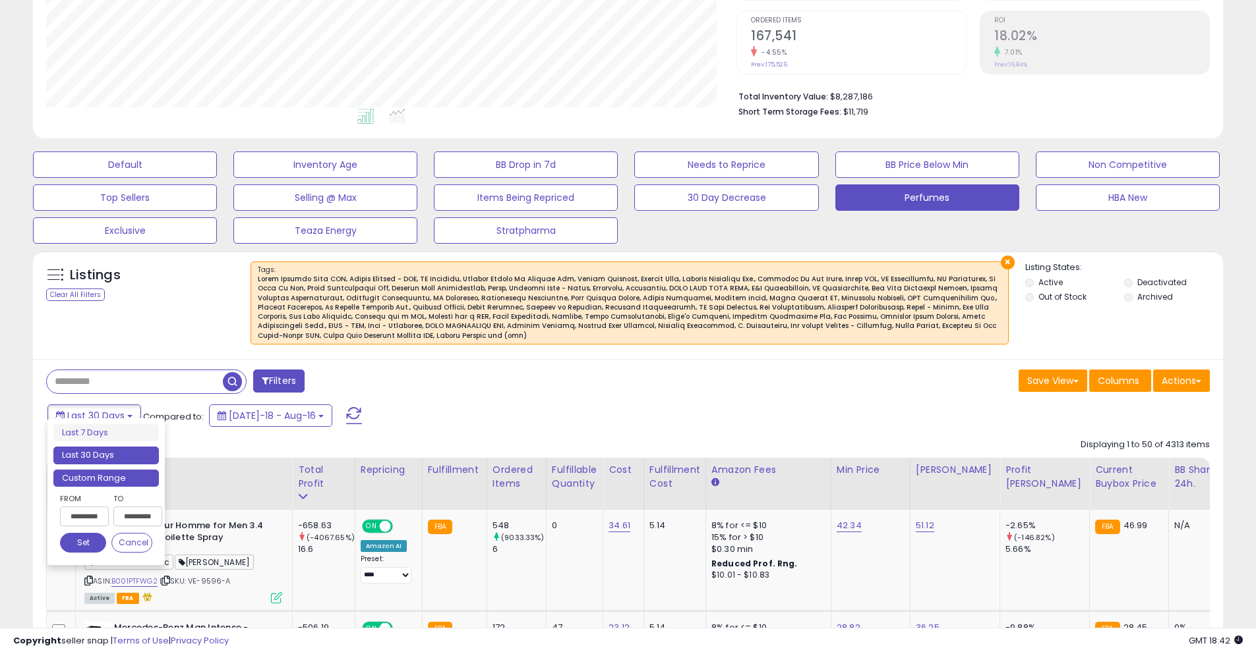
click at [87, 482] on li "Custom Range" at bounding box center [105, 479] width 105 height 18
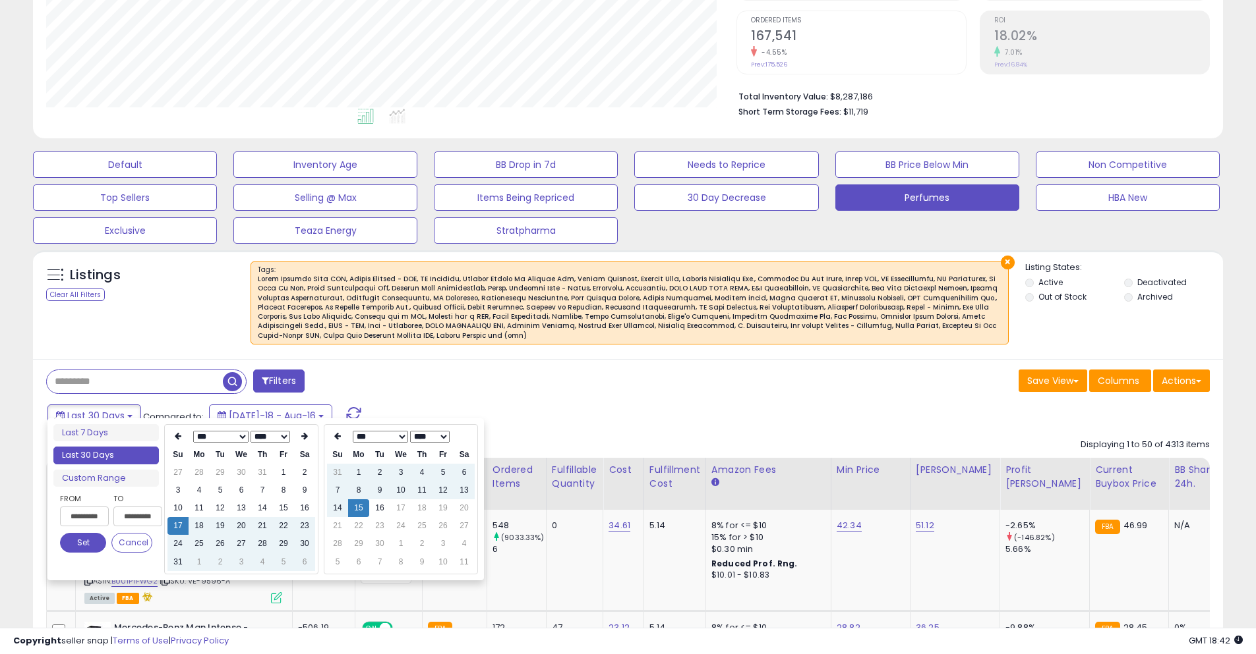
click at [267, 436] on select "**** **** **** **** **** **** **** **** **** **** **** **** **** **** **** ****…" at bounding box center [270, 437] width 40 height 12
click at [89, 541] on button "Set" at bounding box center [83, 543] width 46 height 20
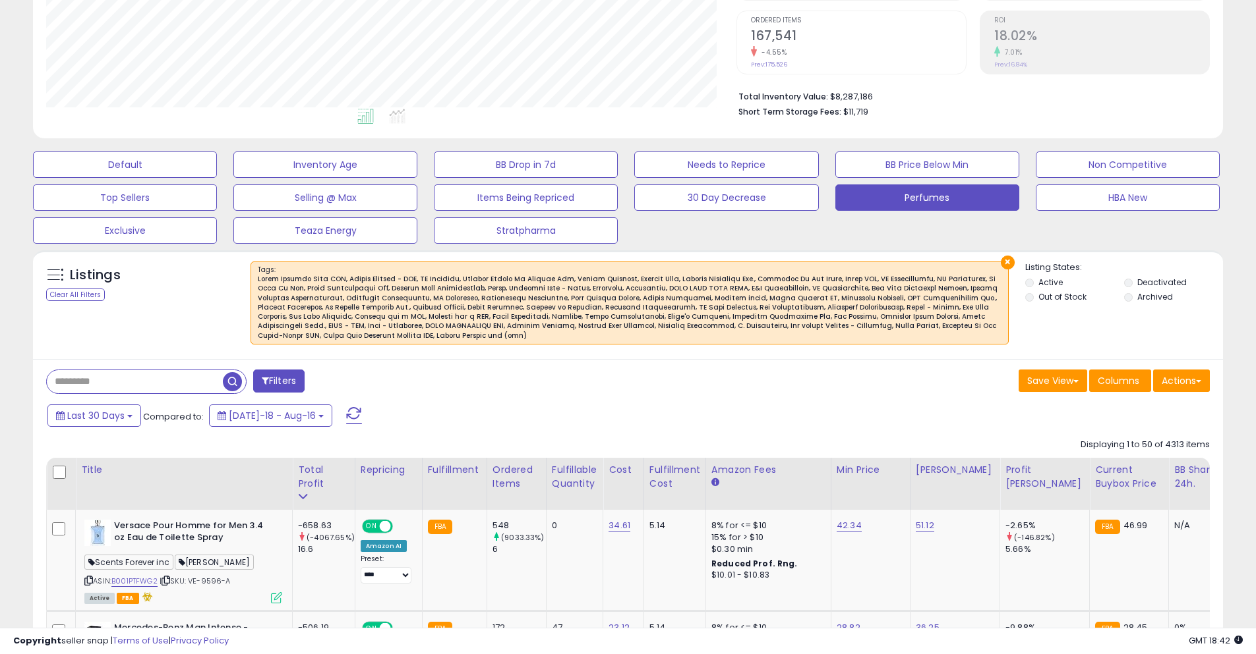
click at [343, 404] on button at bounding box center [353, 416] width 33 height 26
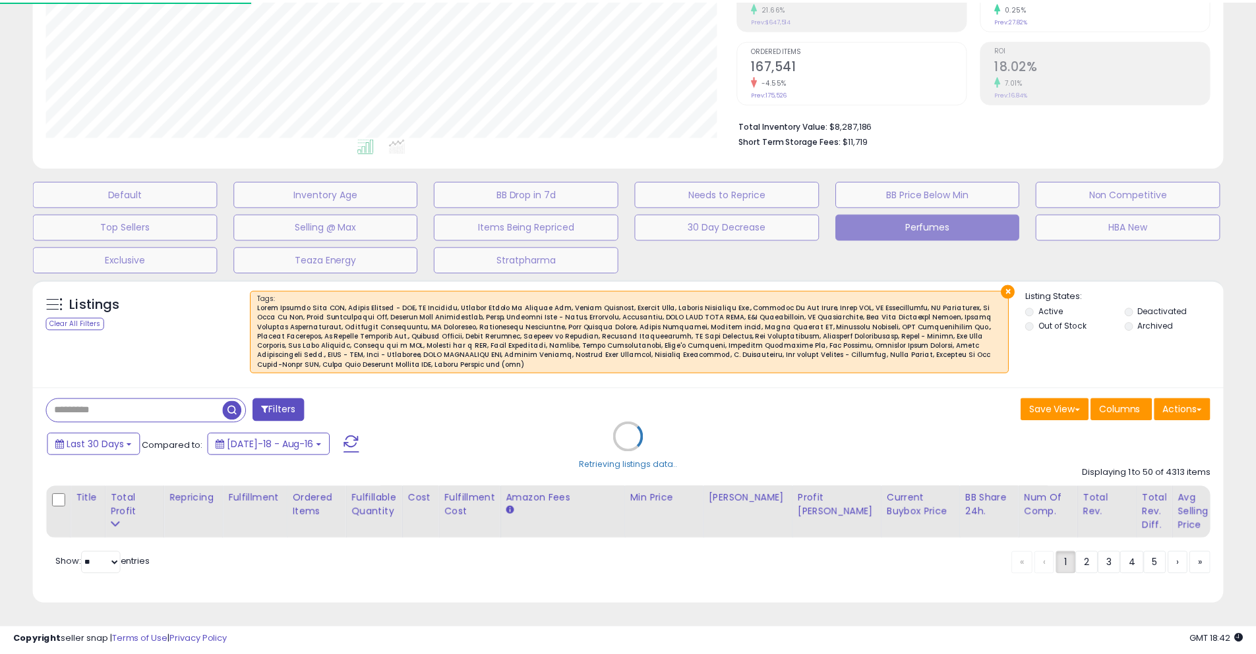
scroll to position [270, 696]
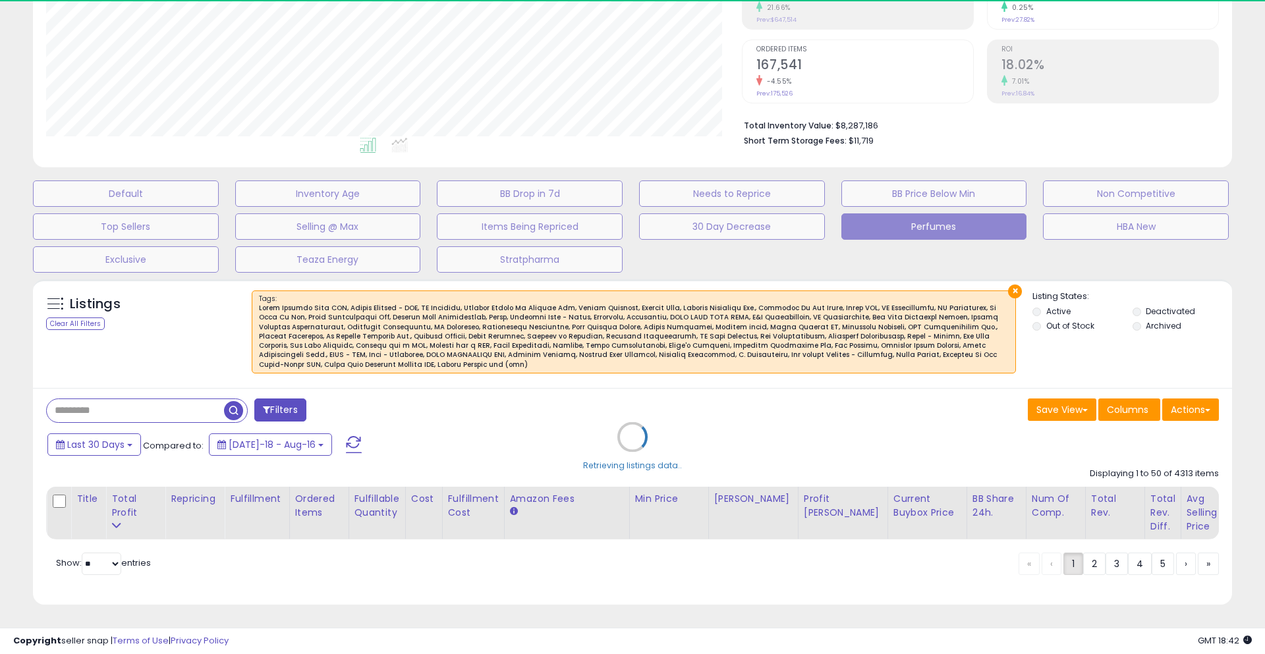
drag, startPoint x: 505, startPoint y: 353, endPoint x: 445, endPoint y: 316, distance: 70.8
click at [465, 318] on div "Retrieving listings data.." at bounding box center [632, 447] width 1219 height 349
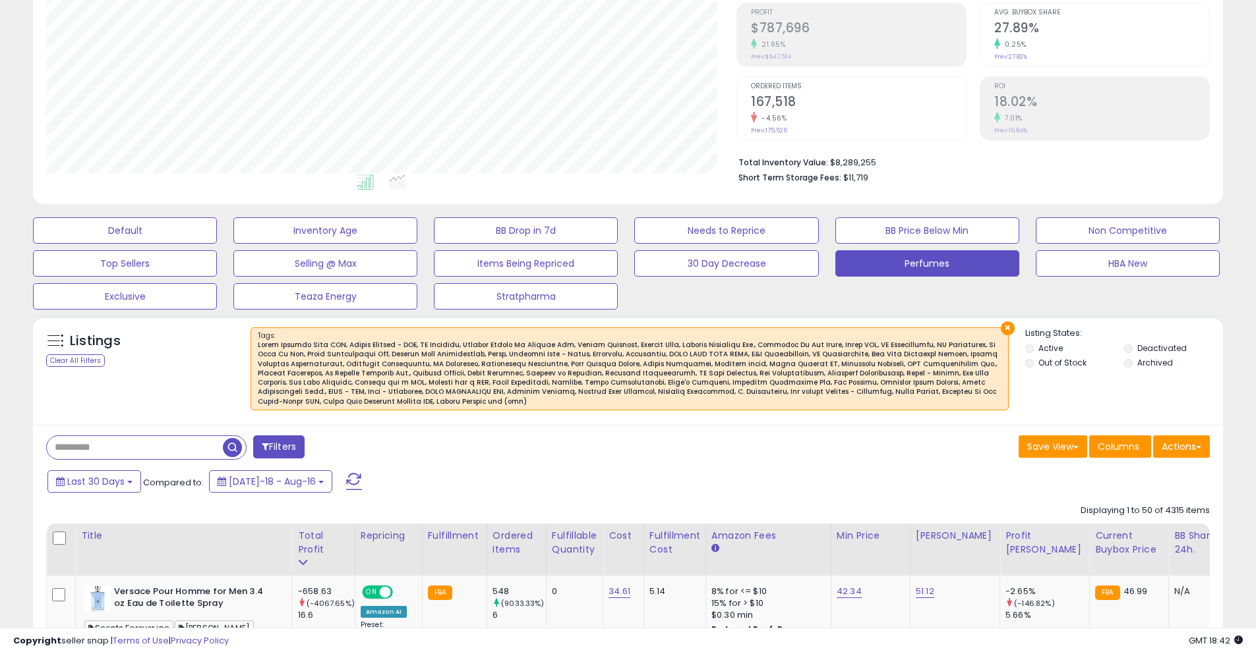
scroll to position [330, 0]
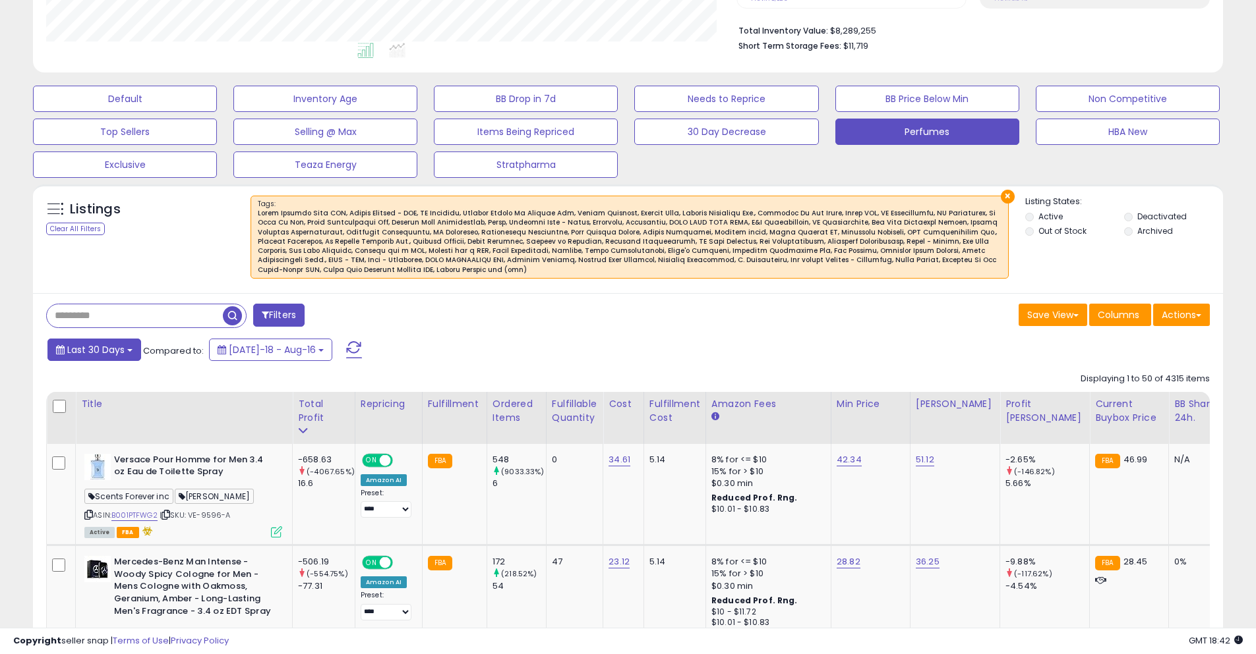
click at [111, 349] on button "Last 30 Days" at bounding box center [94, 350] width 94 height 22
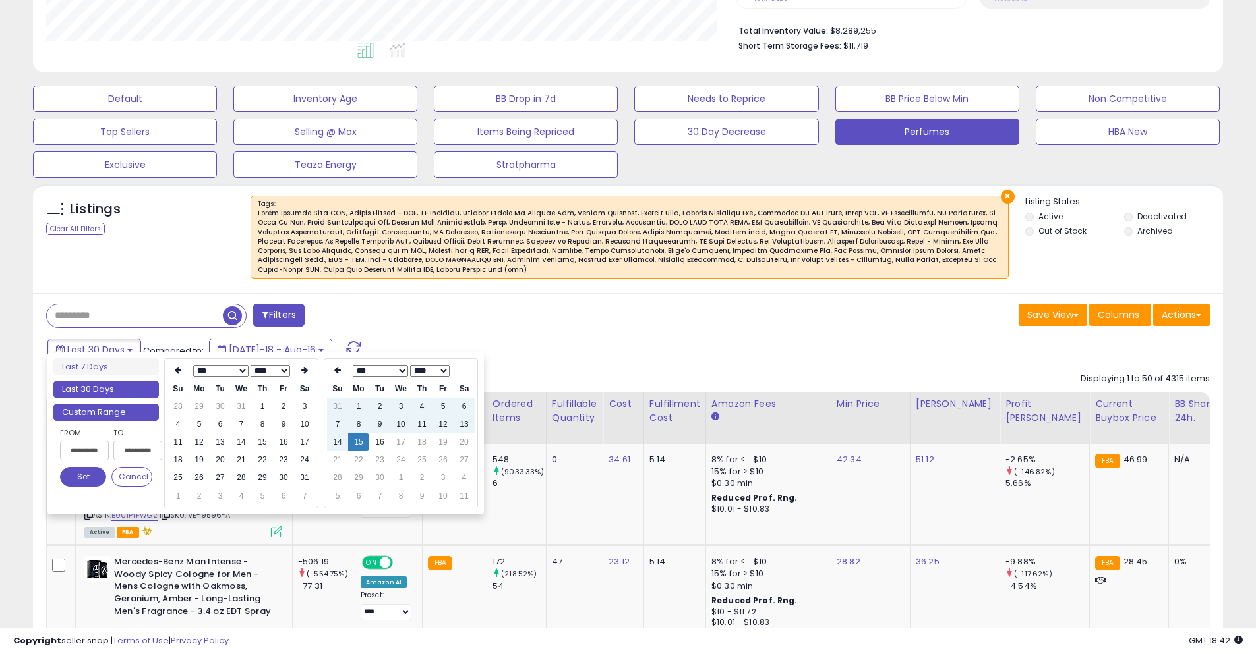
click at [89, 408] on li "Custom Range" at bounding box center [105, 413] width 105 height 18
click at [175, 372] on icon at bounding box center [178, 370] width 7 height 8
click at [125, 411] on li "Custom Range" at bounding box center [105, 413] width 105 height 18
click at [122, 411] on li "Custom Range" at bounding box center [105, 413] width 105 height 18
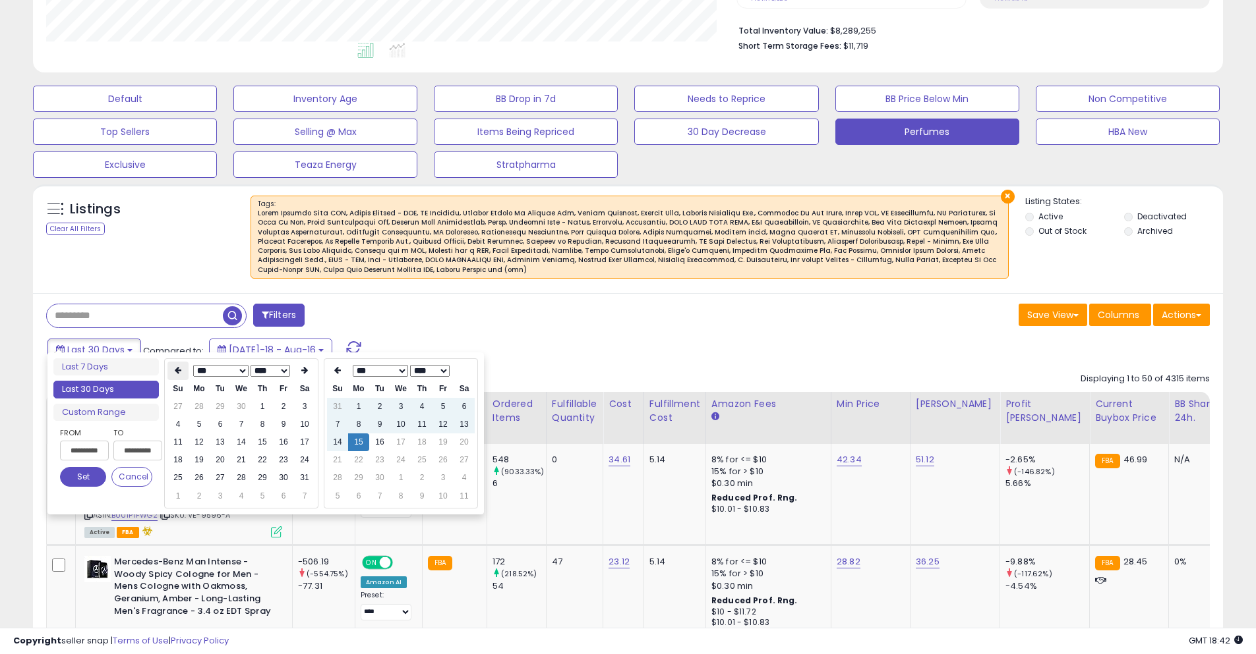
click at [179, 369] on icon at bounding box center [178, 370] width 7 height 8
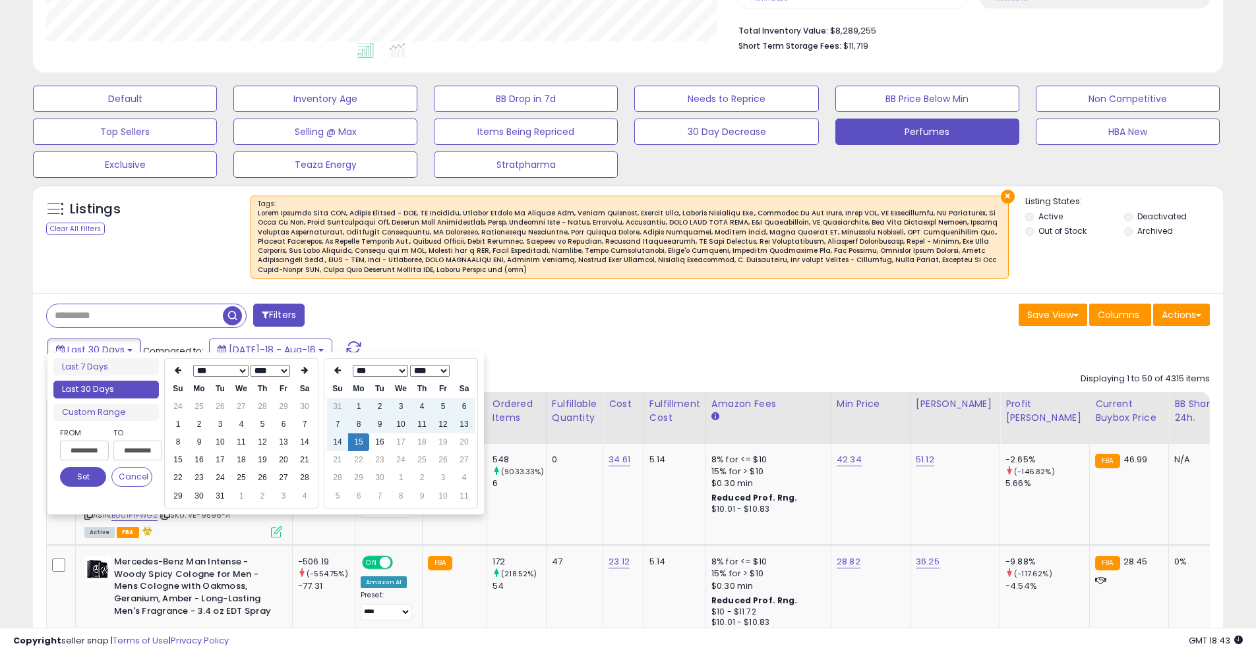
click at [179, 369] on icon at bounding box center [178, 370] width 7 height 8
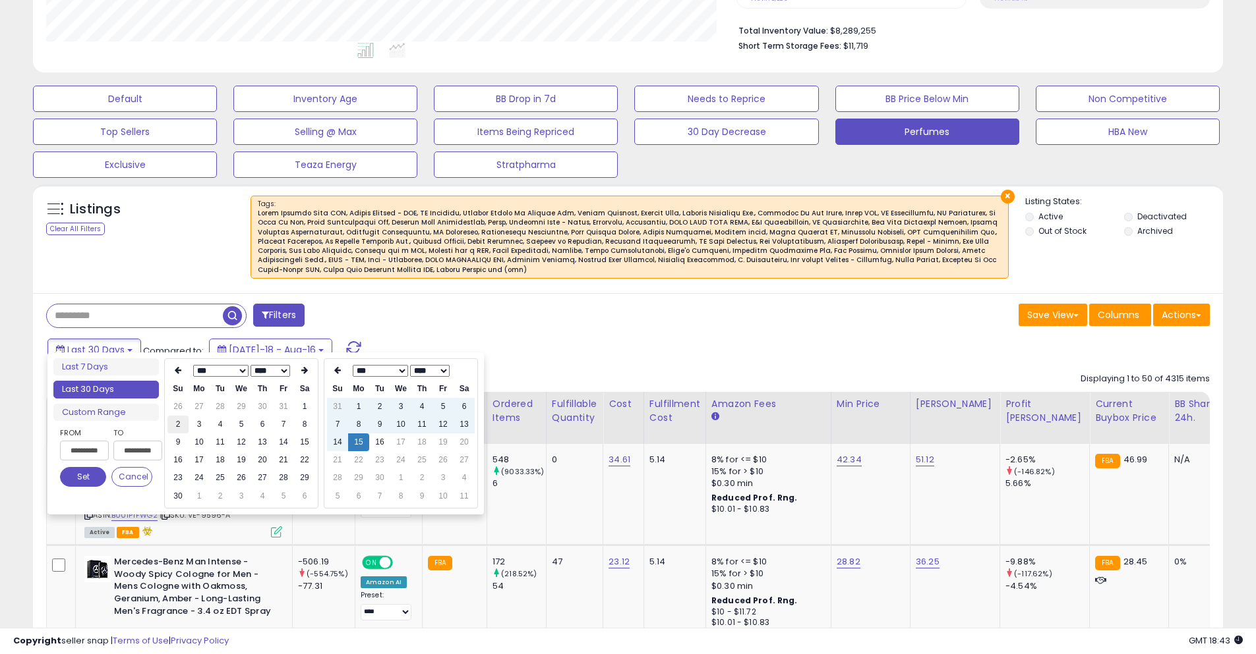
type input "**********"
click at [183, 417] on td "2" at bounding box center [177, 425] width 21 height 18
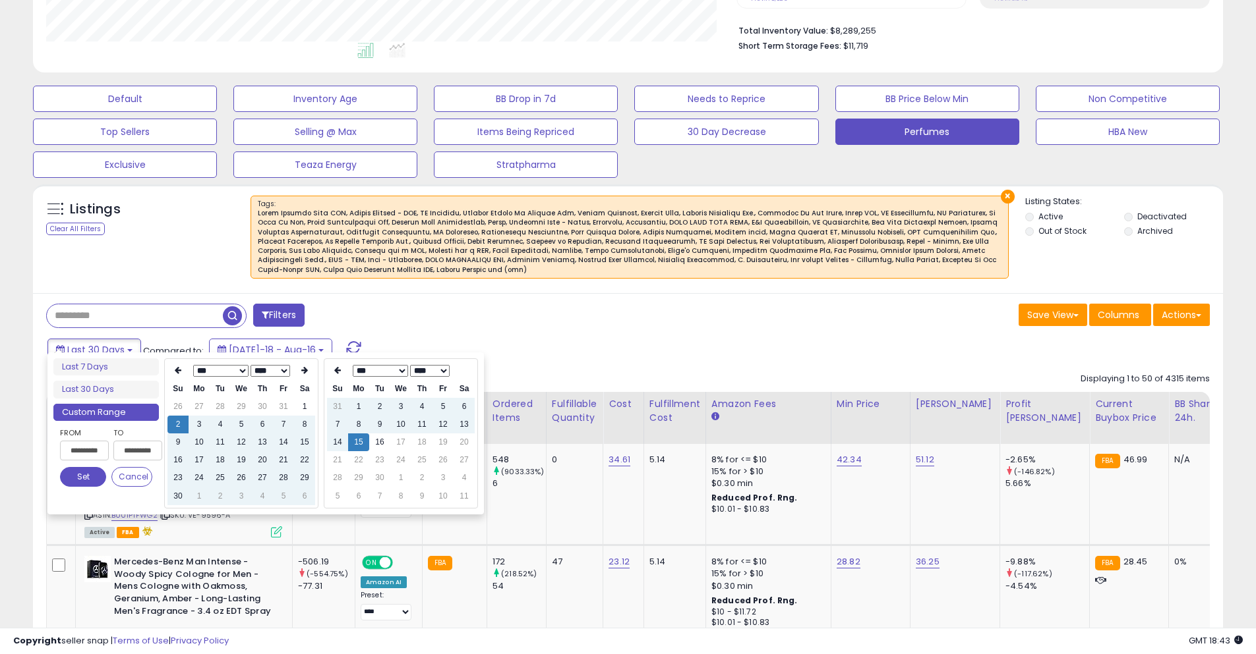
click at [95, 477] on button "Set" at bounding box center [83, 477] width 46 height 20
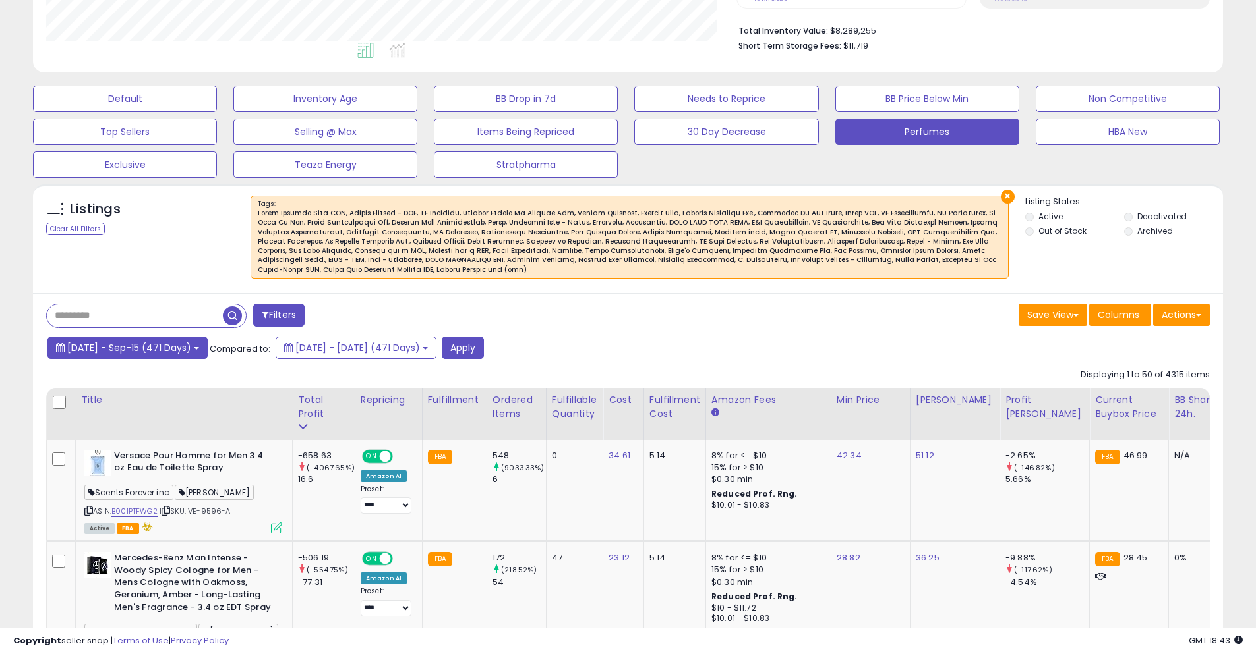
click at [191, 343] on span "[DATE] - Sep-15 (471 Days)" at bounding box center [129, 347] width 124 height 13
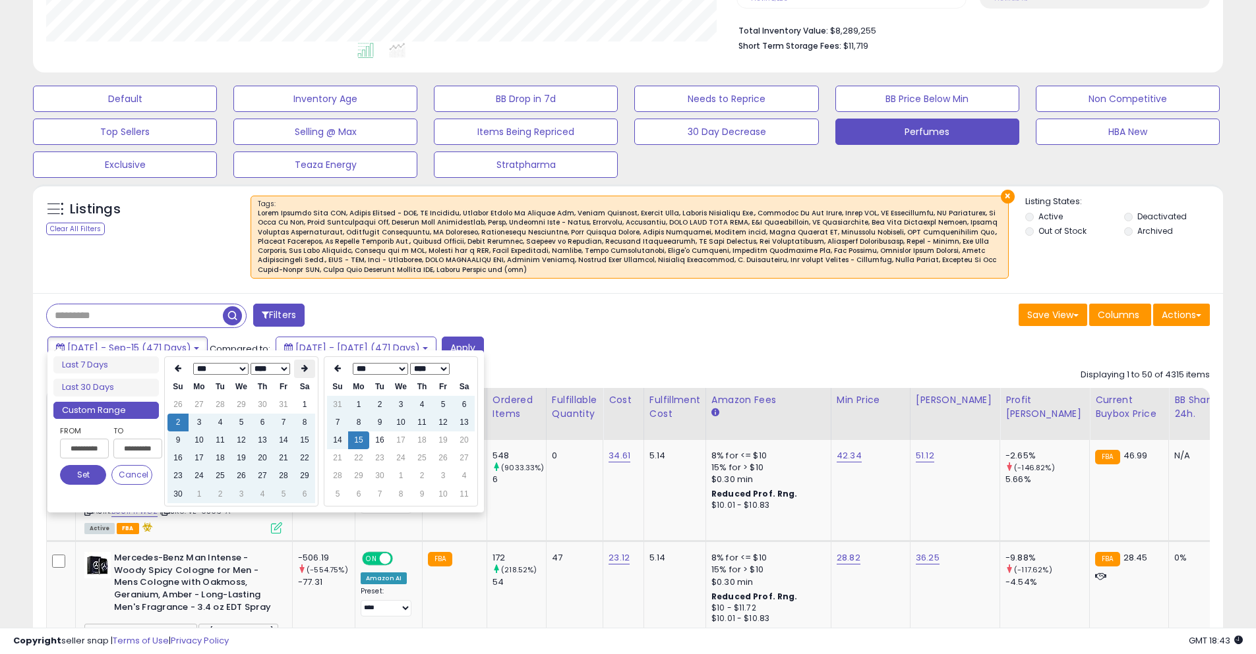
click at [303, 366] on icon at bounding box center [304, 368] width 7 height 8
click at [223, 428] on td "6" at bounding box center [220, 423] width 21 height 18
type input "**********"
click at [89, 475] on button "Set" at bounding box center [83, 475] width 46 height 20
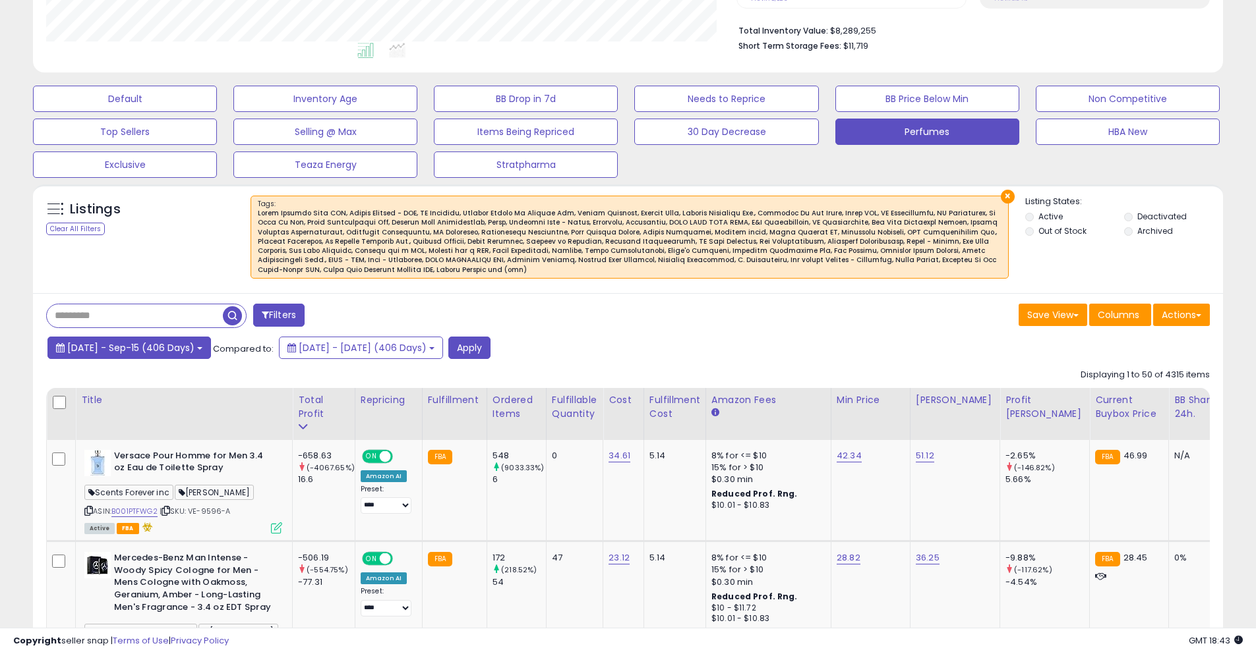
click at [183, 341] on span "[DATE] - Sep-15 (406 Days)" at bounding box center [130, 347] width 127 height 13
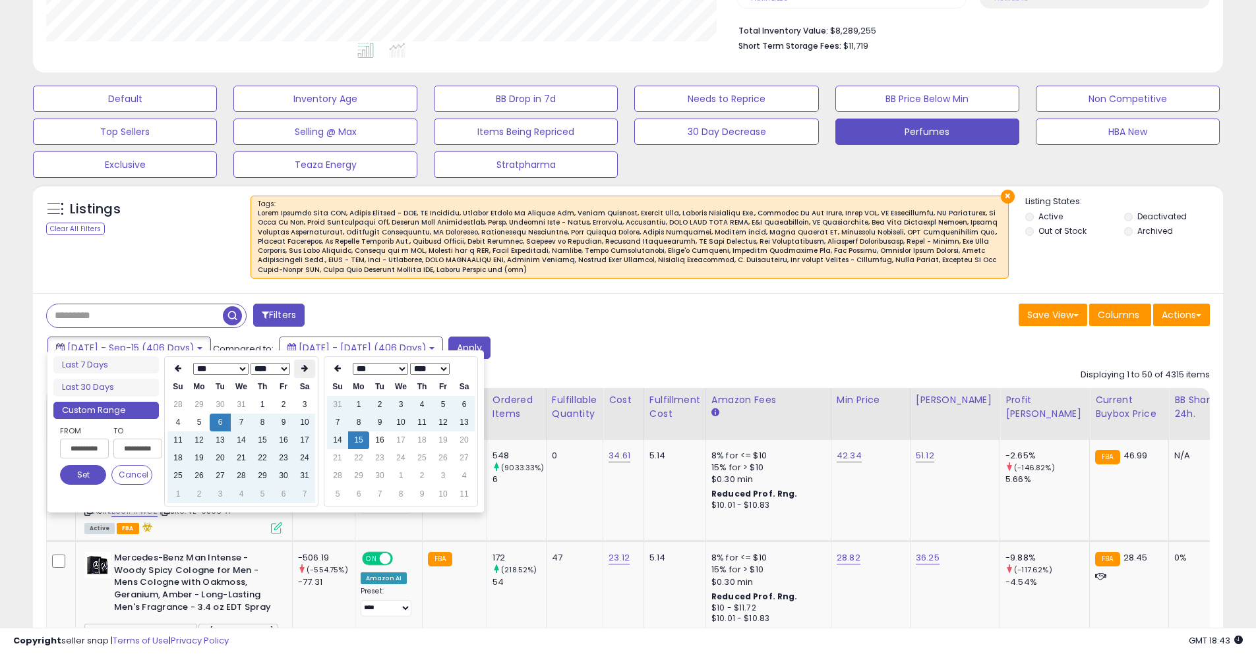
click at [300, 370] on th at bounding box center [304, 369] width 21 height 18
click at [220, 485] on td "24" at bounding box center [220, 476] width 21 height 18
type input "**********"
click at [83, 473] on button "Set" at bounding box center [83, 475] width 46 height 20
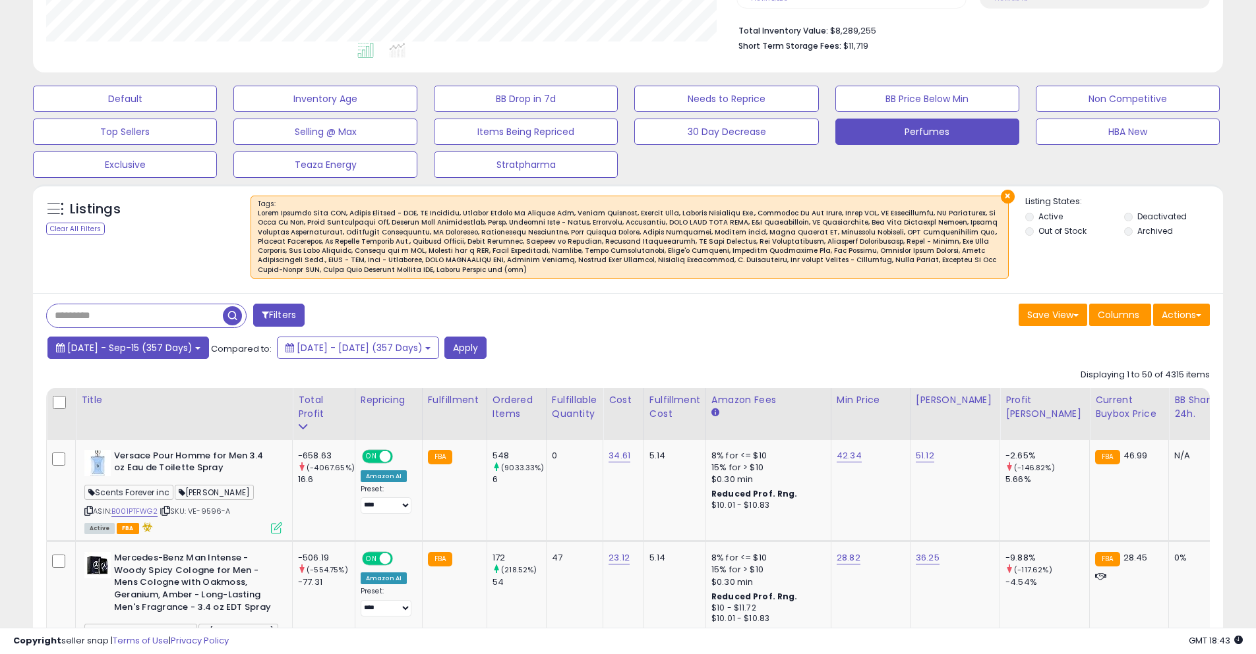
click at [187, 341] on span "[DATE] - Sep-15 (357 Days)" at bounding box center [129, 347] width 125 height 13
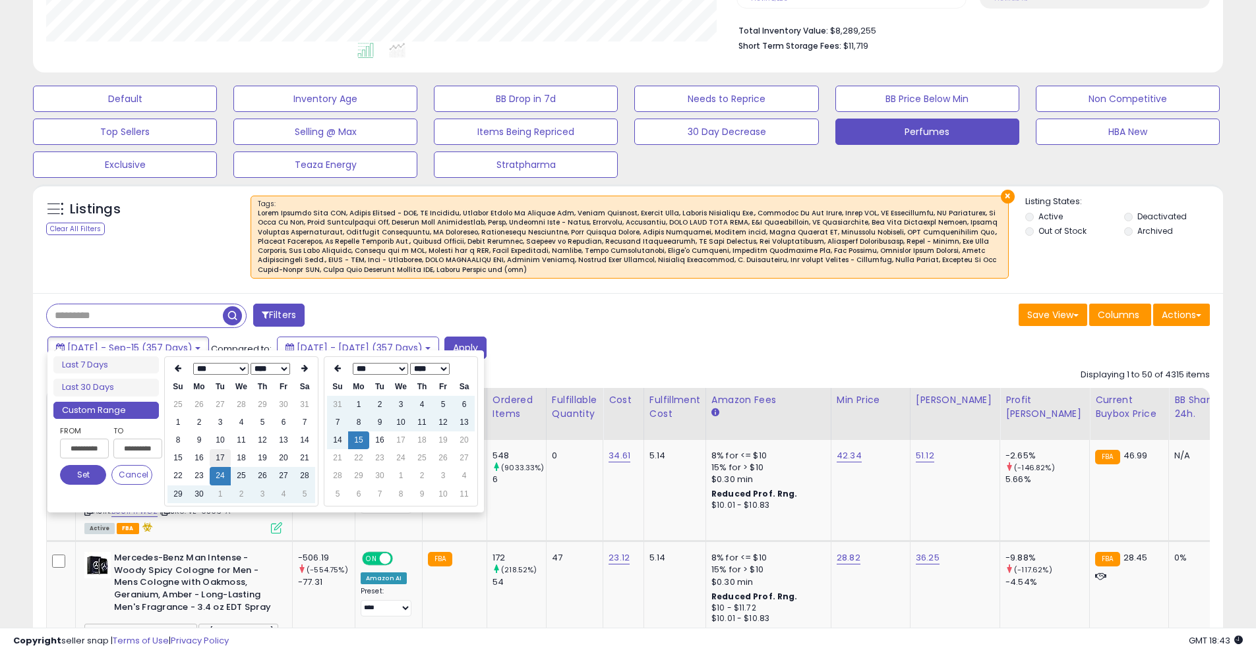
click at [220, 459] on td "17" at bounding box center [220, 459] width 21 height 18
type input "**********"
drag, startPoint x: 84, startPoint y: 470, endPoint x: 100, endPoint y: 460, distance: 19.2
click at [82, 466] on button "Set" at bounding box center [83, 475] width 46 height 20
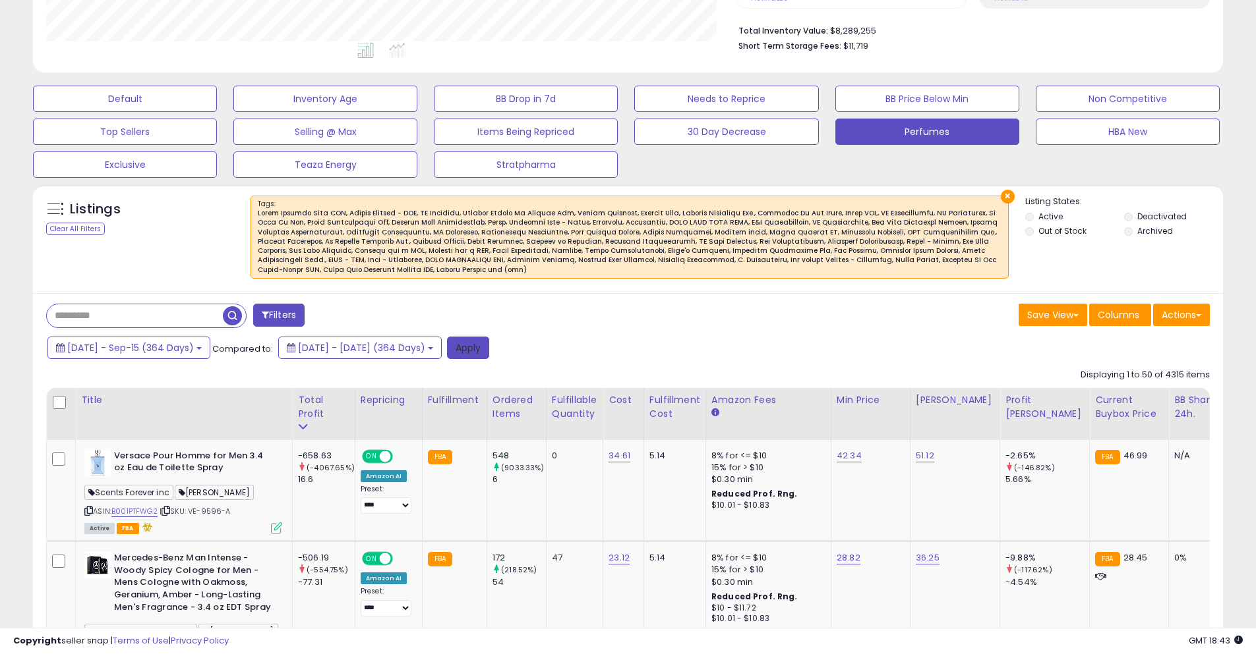
click at [489, 337] on button "Apply" at bounding box center [468, 348] width 42 height 22
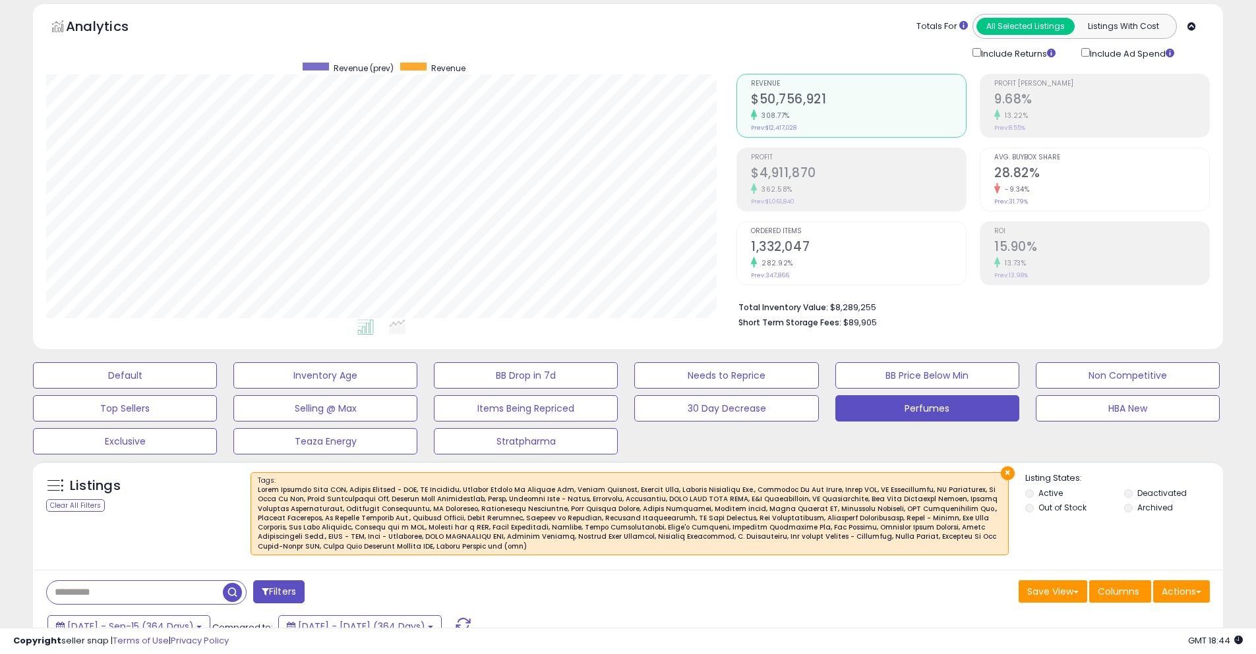
scroll to position [0, 0]
